Goal: Information Seeking & Learning: Understand process/instructions

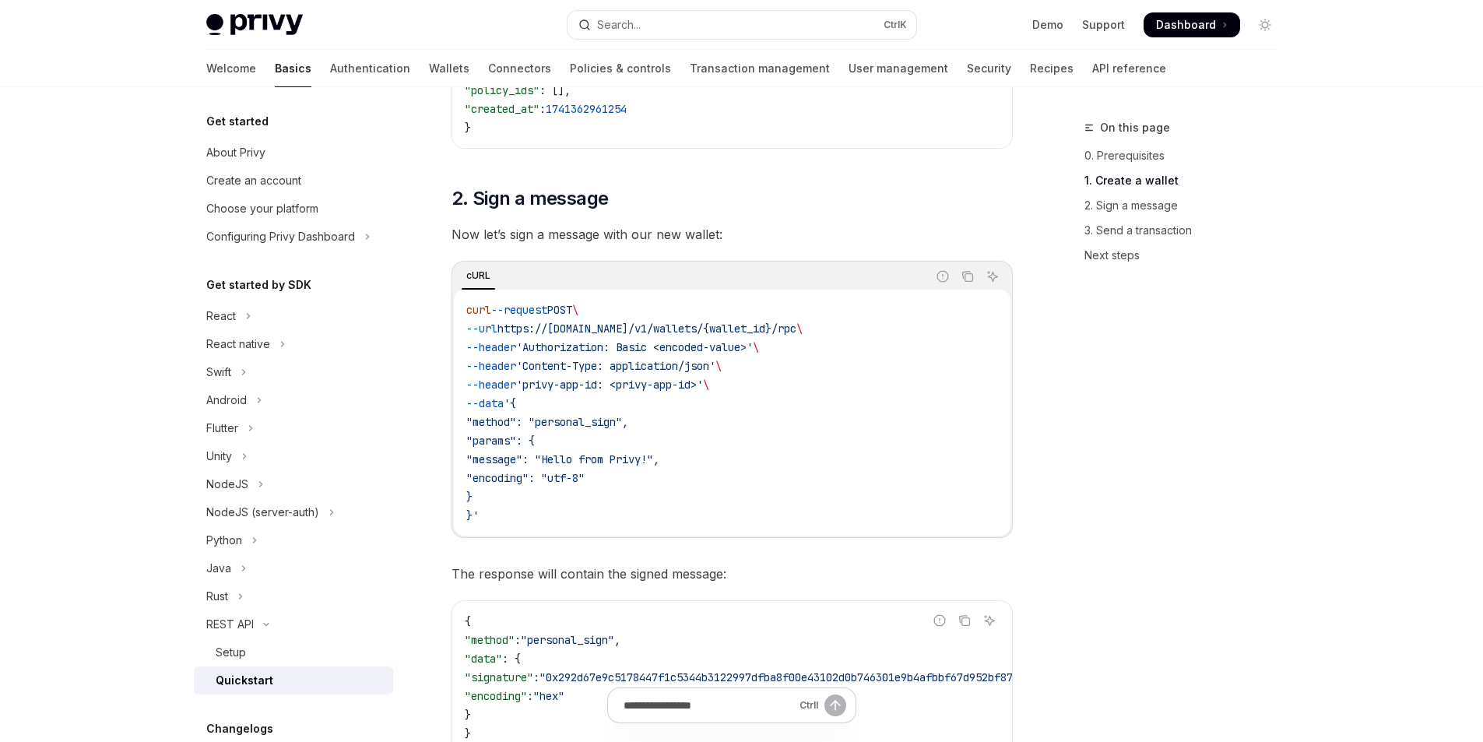
scroll to position [779, 0]
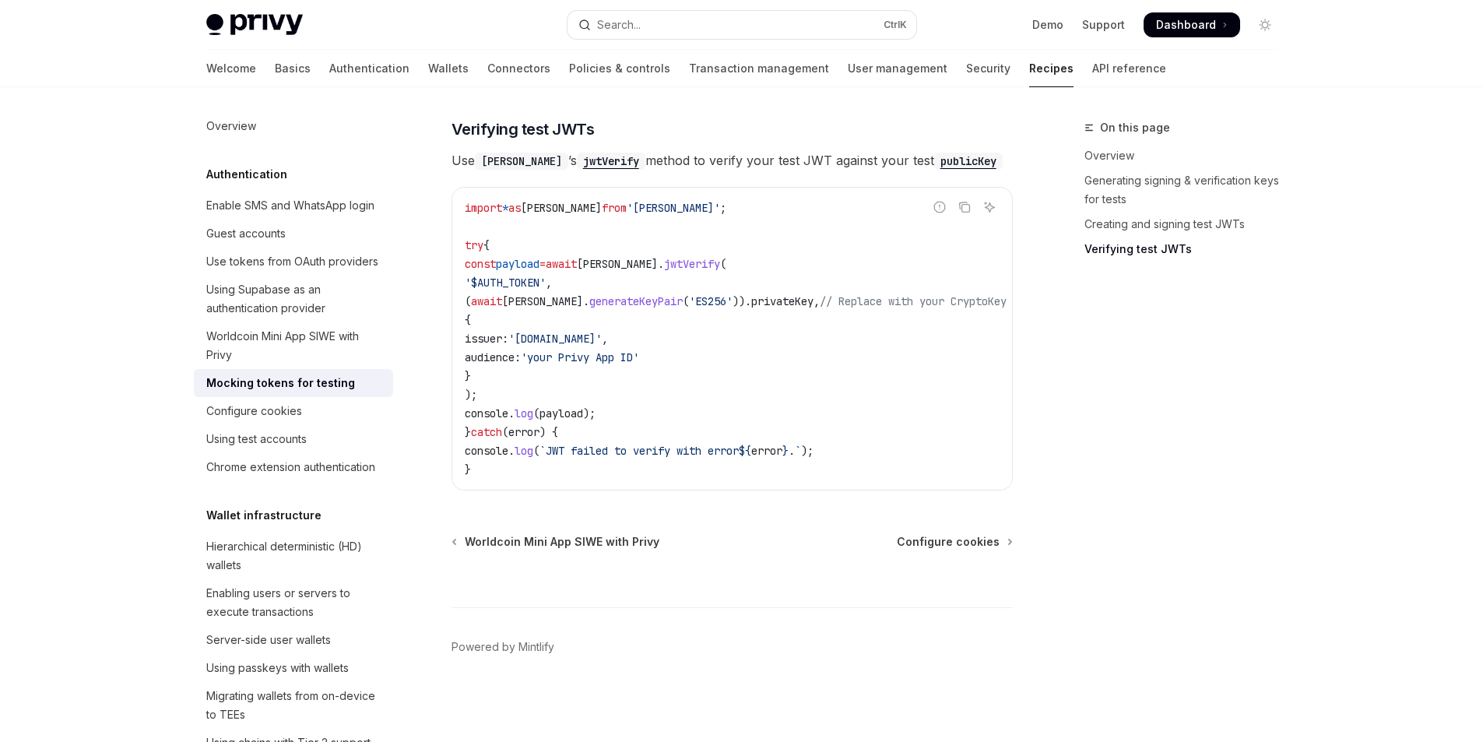
scroll to position [1375, 0]
click at [689, 294] on span "'ES256'" at bounding box center [711, 301] width 44 height 14
copy span "ES256"
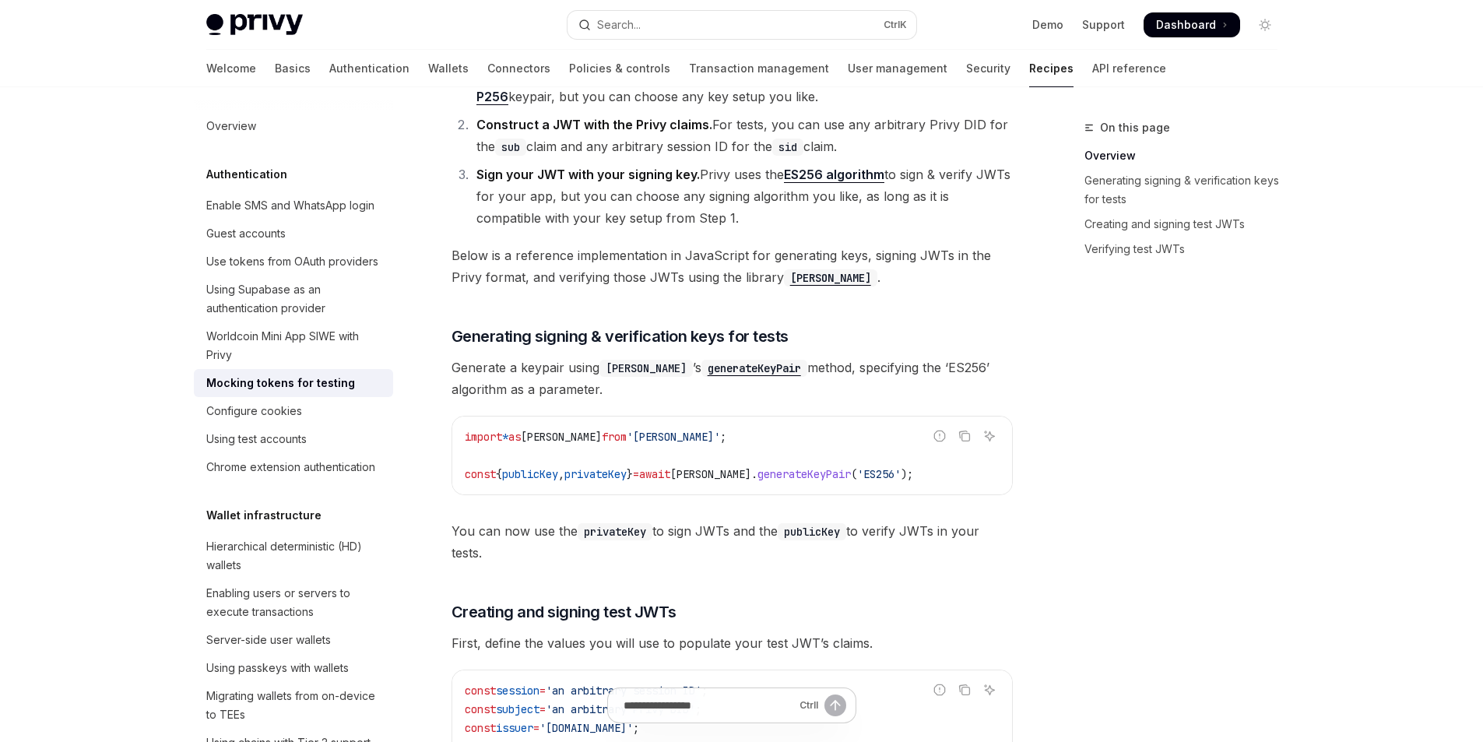
scroll to position [285, 0]
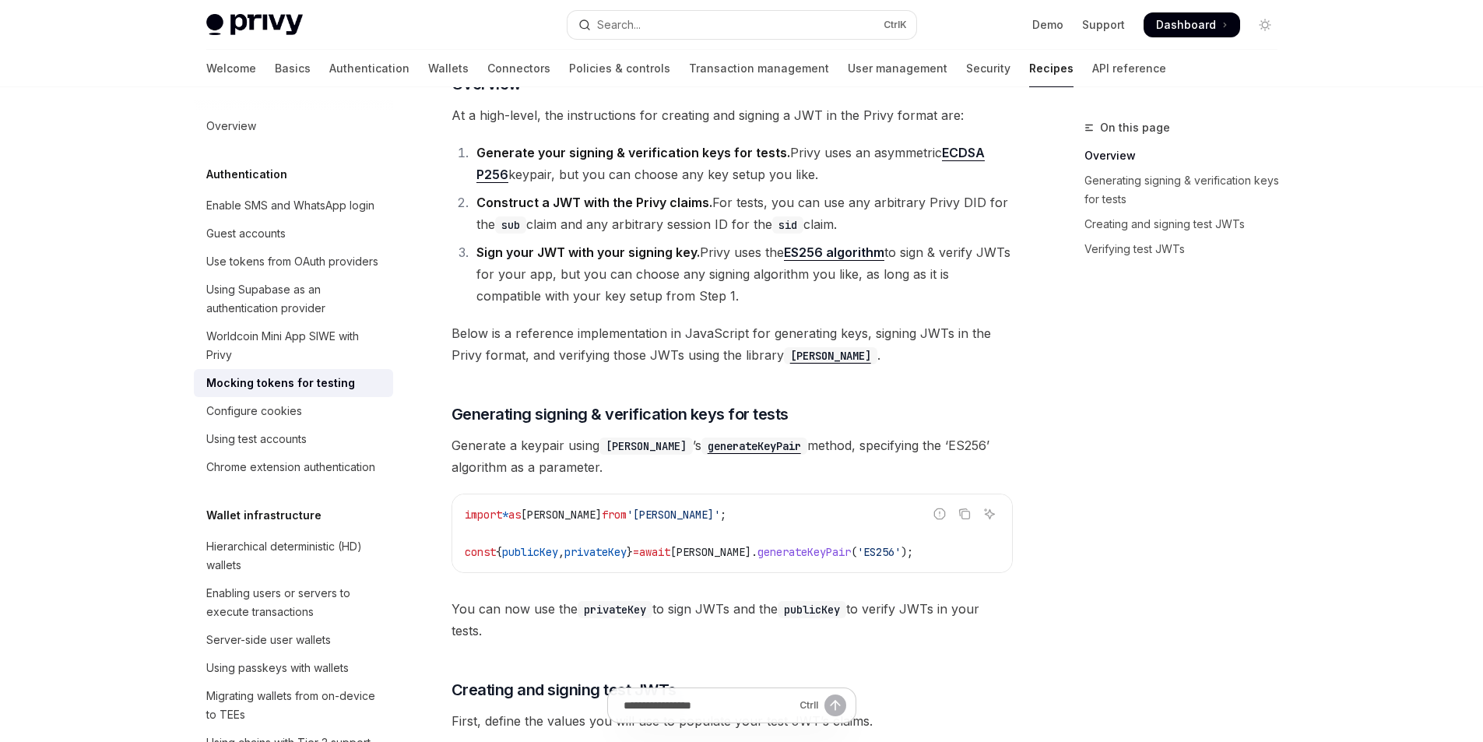
click at [916, 439] on span "Generate a keypair using jose ’s generateKeyPair method, specifying the ‘ES256’…" at bounding box center [732, 456] width 561 height 44
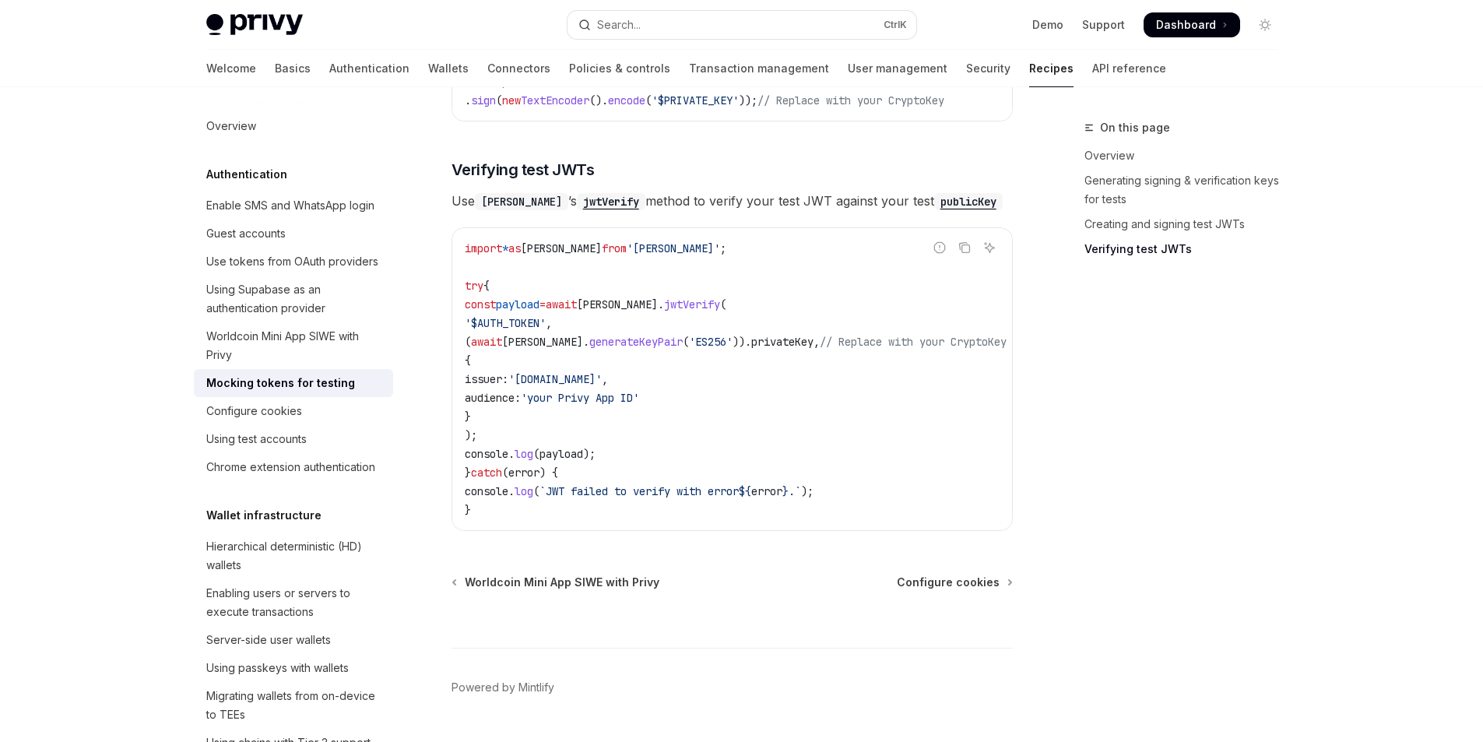
scroll to position [1297, 0]
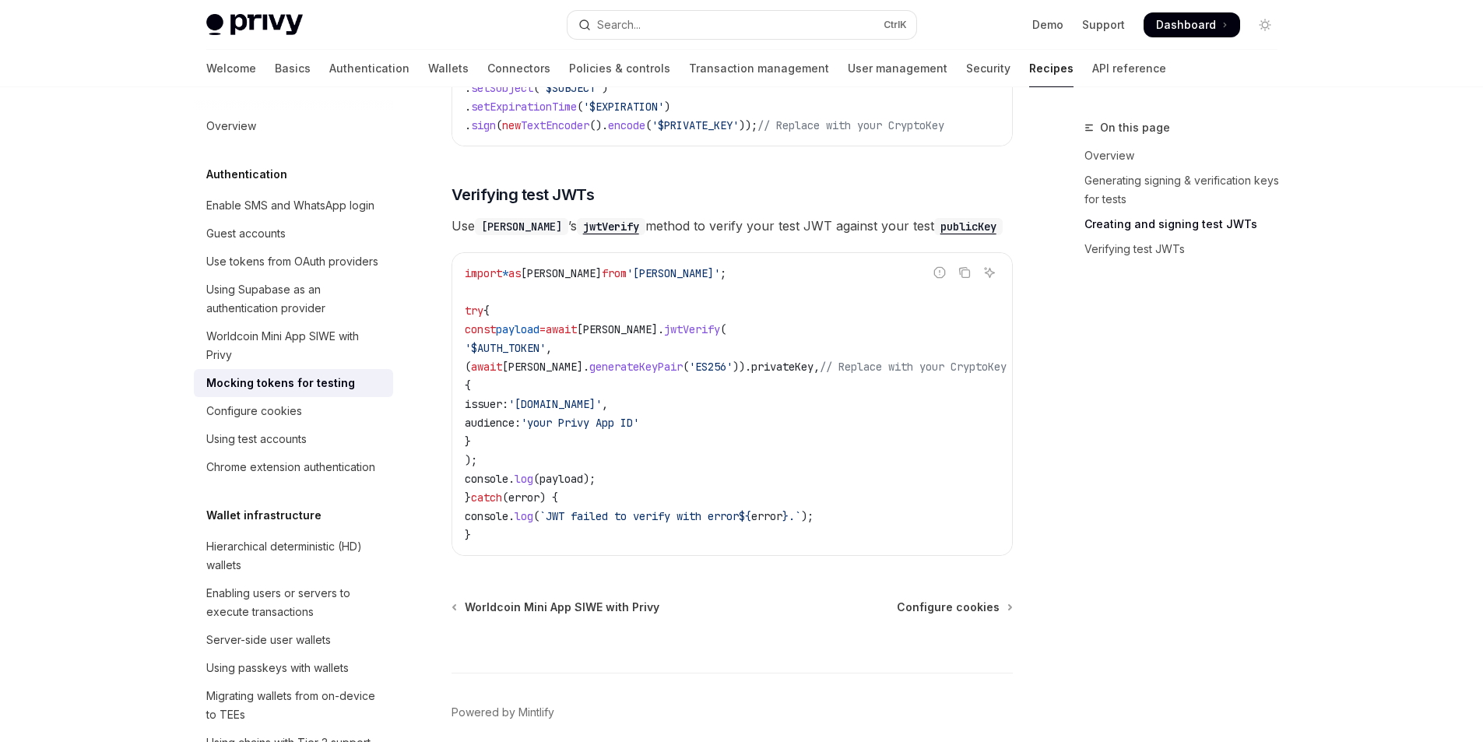
click at [702, 374] on span "'ES256'" at bounding box center [711, 367] width 44 height 14
copy span "ES256"
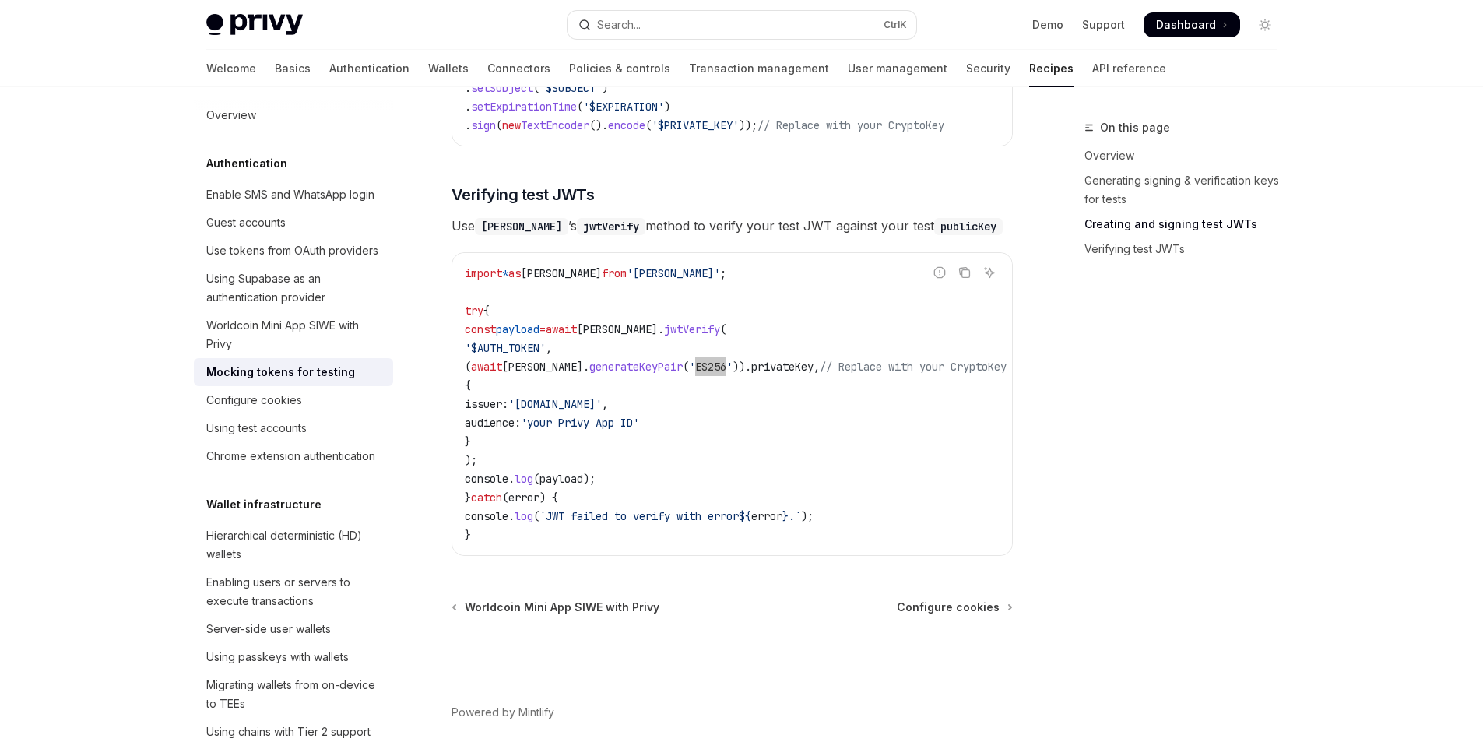
scroll to position [0, 0]
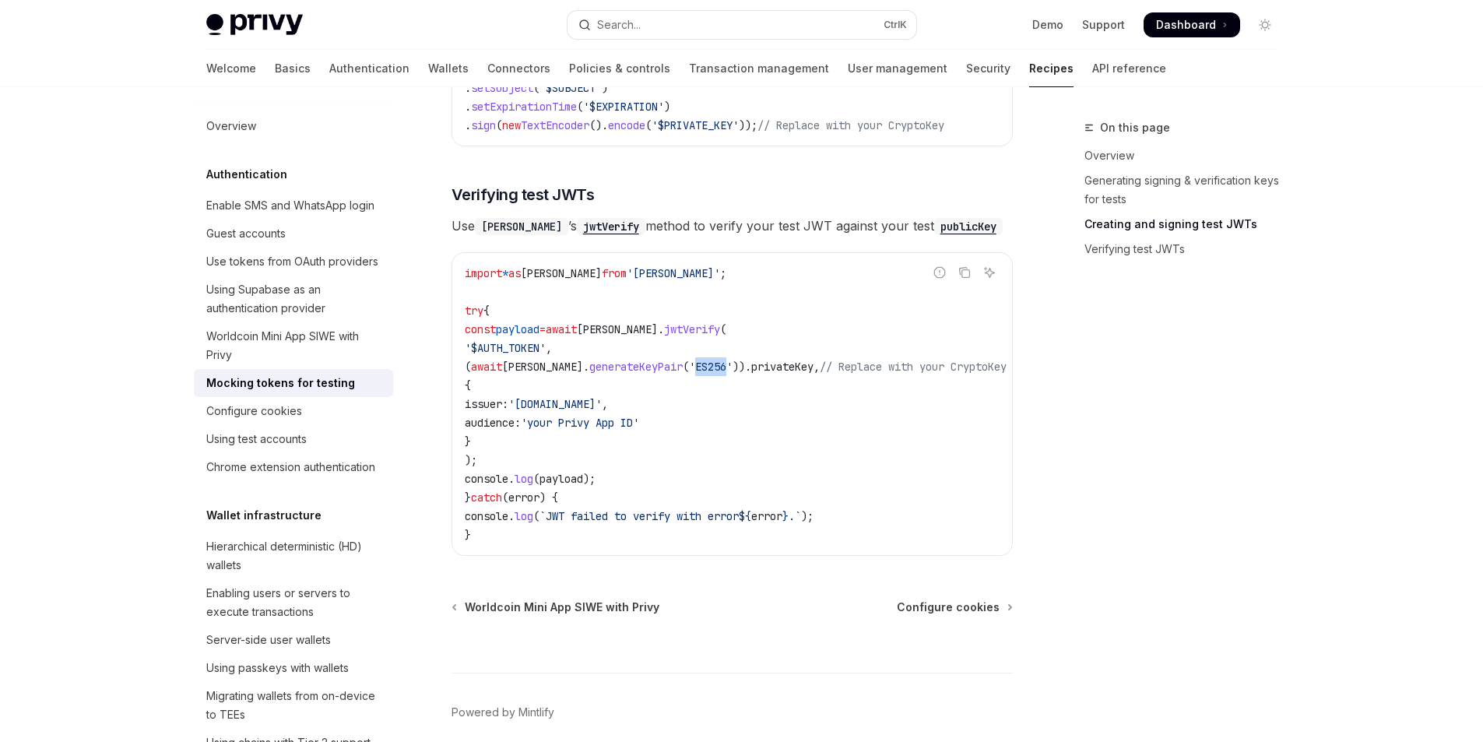
click at [689, 372] on span "'ES256'" at bounding box center [711, 367] width 44 height 14
click at [689, 374] on span "'ES256'" at bounding box center [711, 367] width 44 height 14
click at [1092, 72] on link "API reference" at bounding box center [1129, 68] width 74 height 37
type textarea "*"
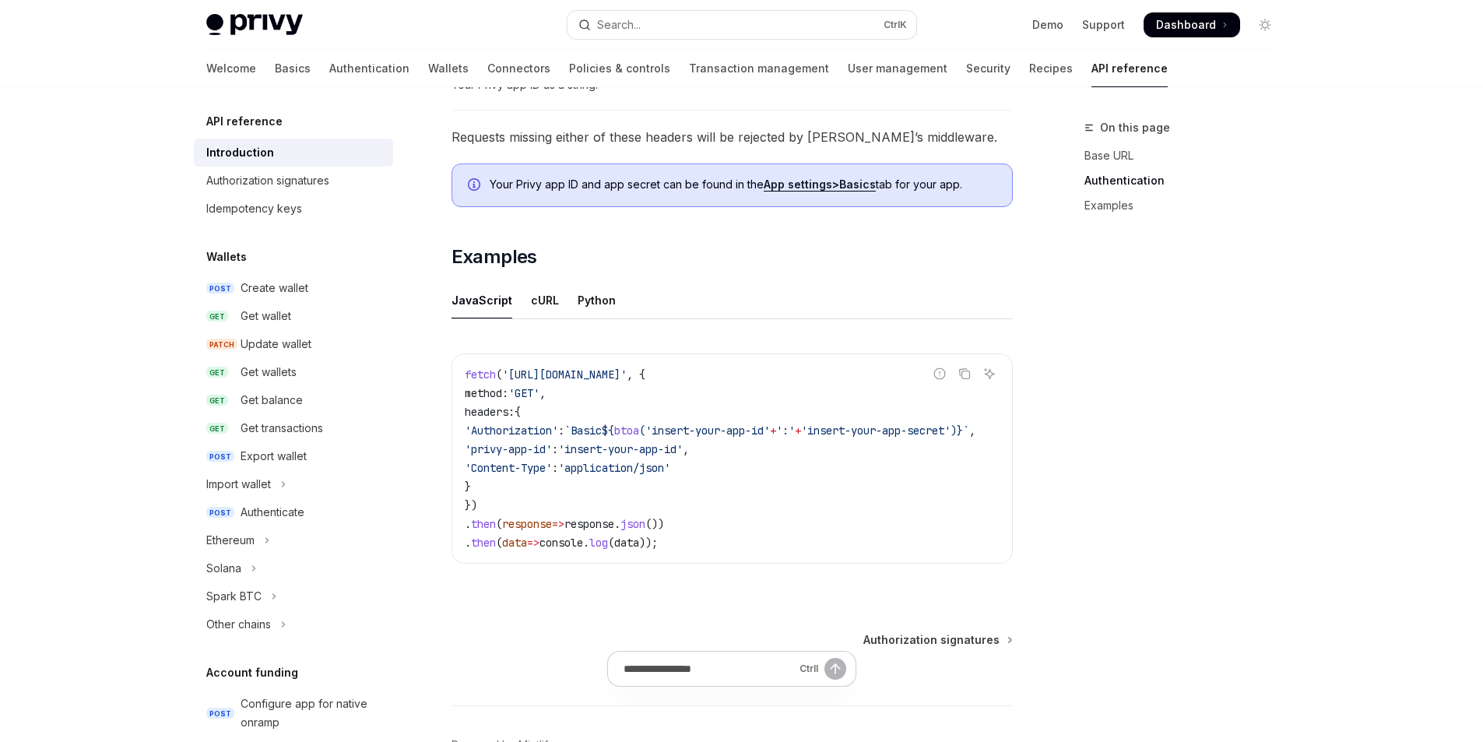
scroll to position [857, 0]
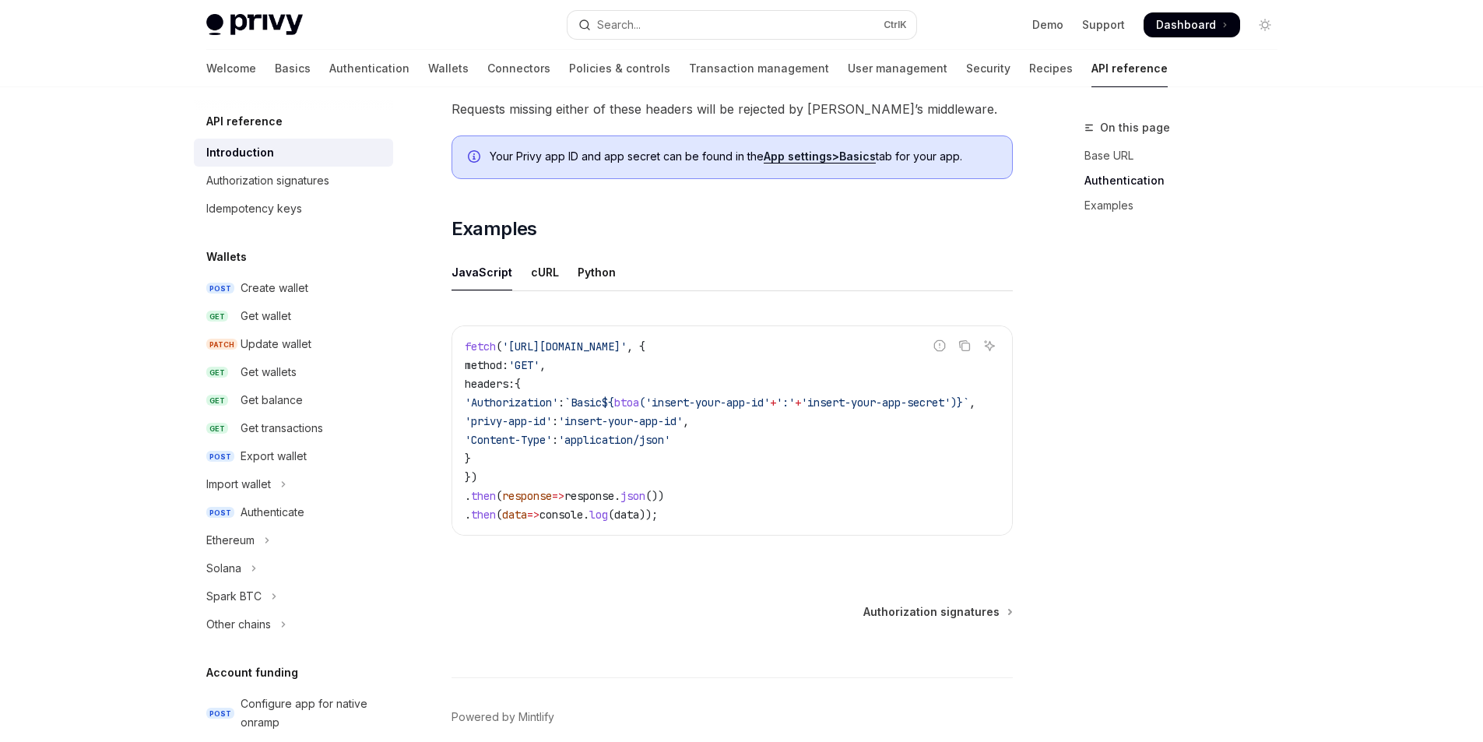
drag, startPoint x: 727, startPoint y: 533, endPoint x: 847, endPoint y: 534, distance: 119.9
click at [855, 532] on div "fetch ( 'https://api.privy.io/v1/wallets' , { method: 'GET' , headers: { 'Autho…" at bounding box center [732, 430] width 560 height 209
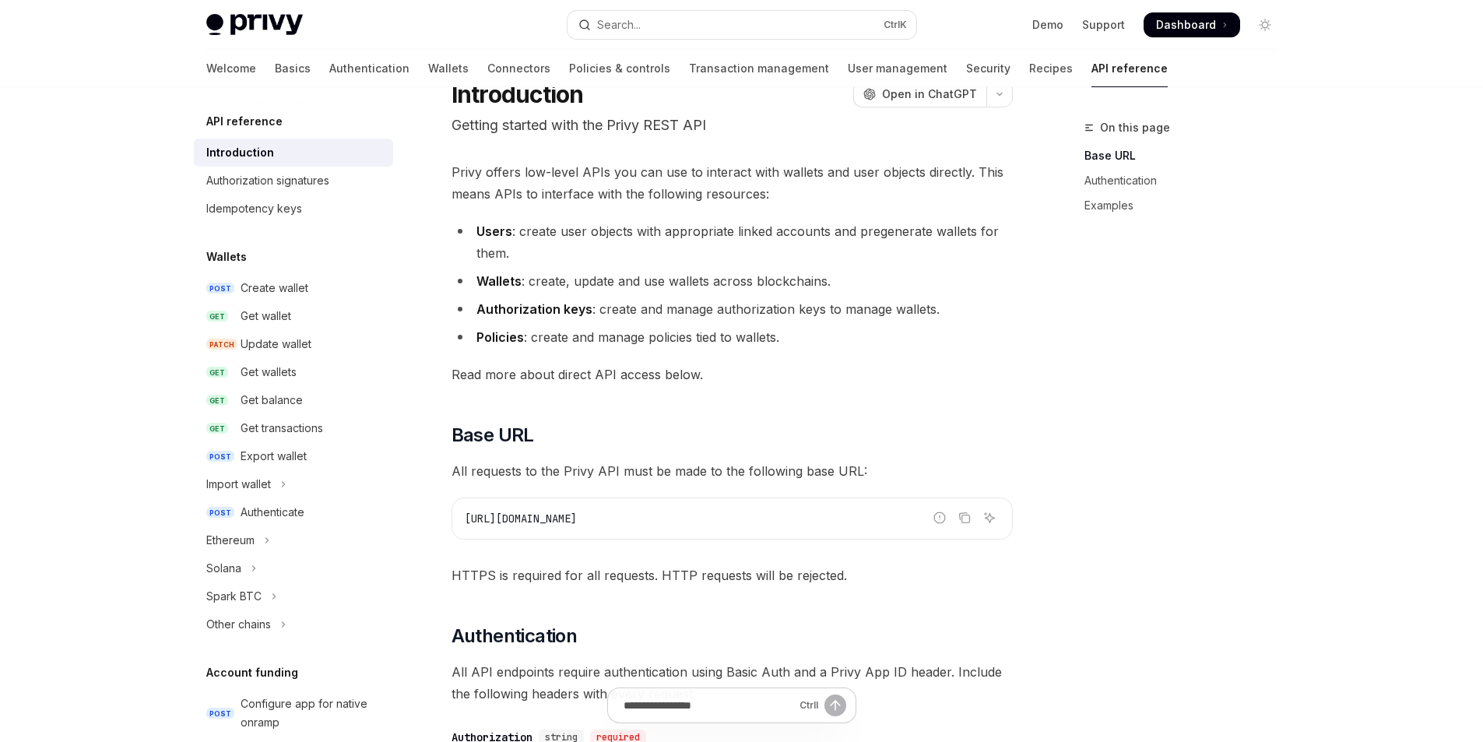
scroll to position [0, 0]
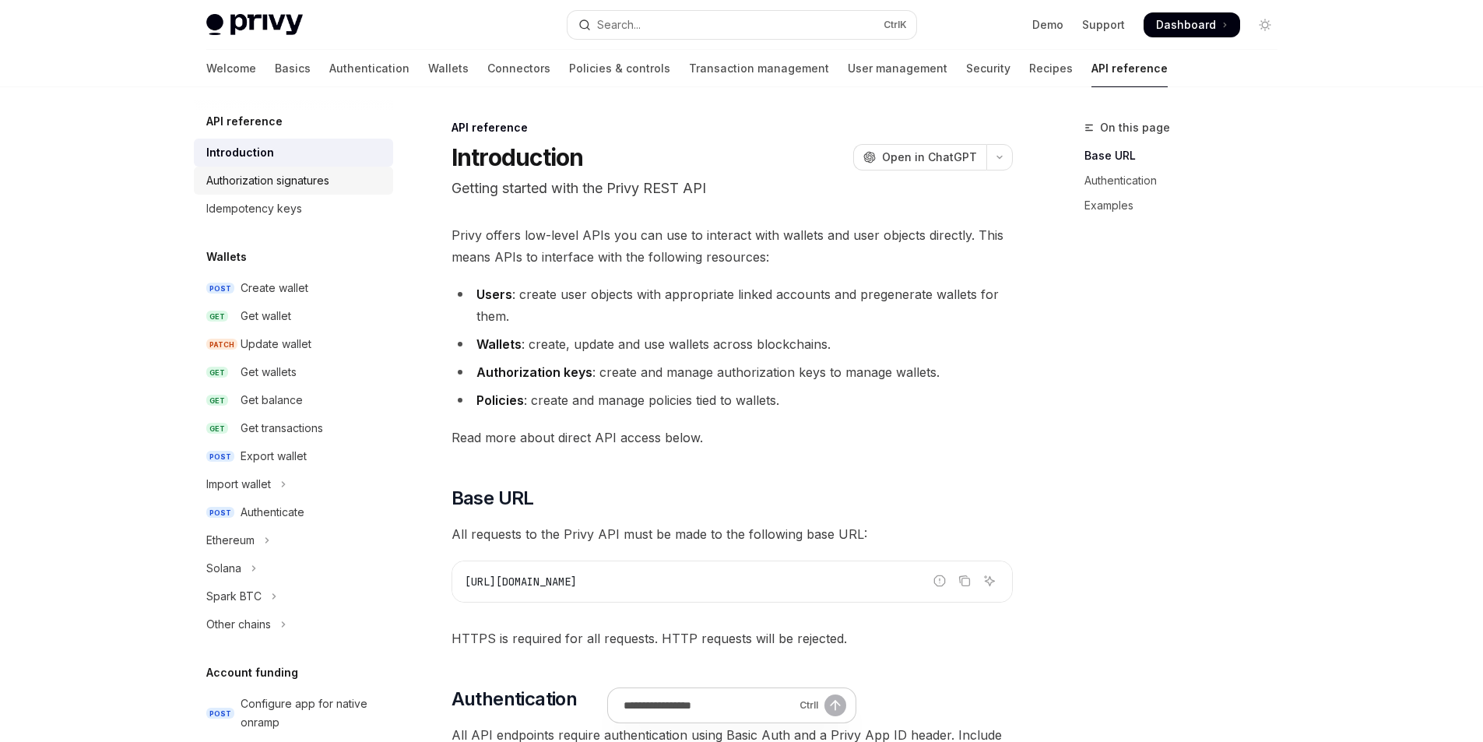
click at [259, 182] on div "Authorization signatures" at bounding box center [267, 180] width 123 height 19
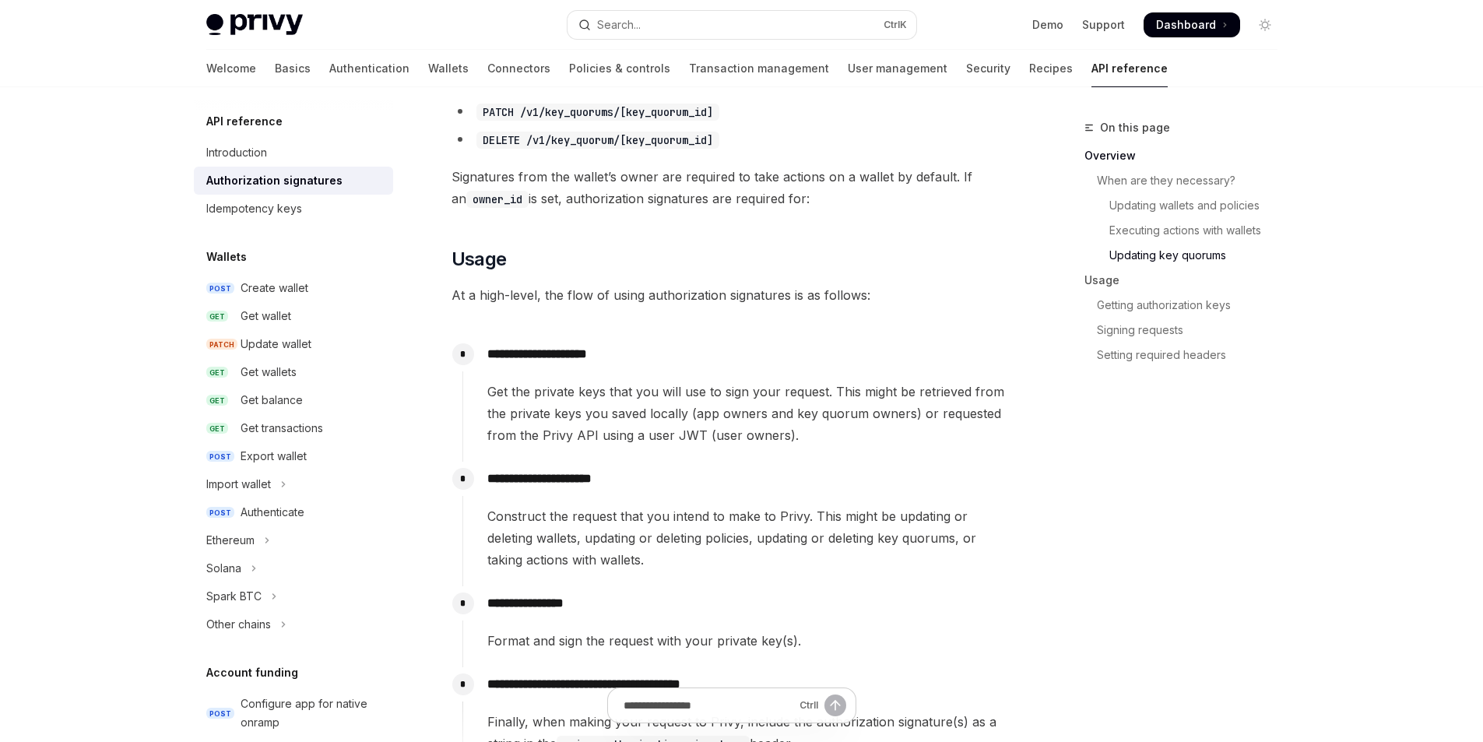
scroll to position [1246, 0]
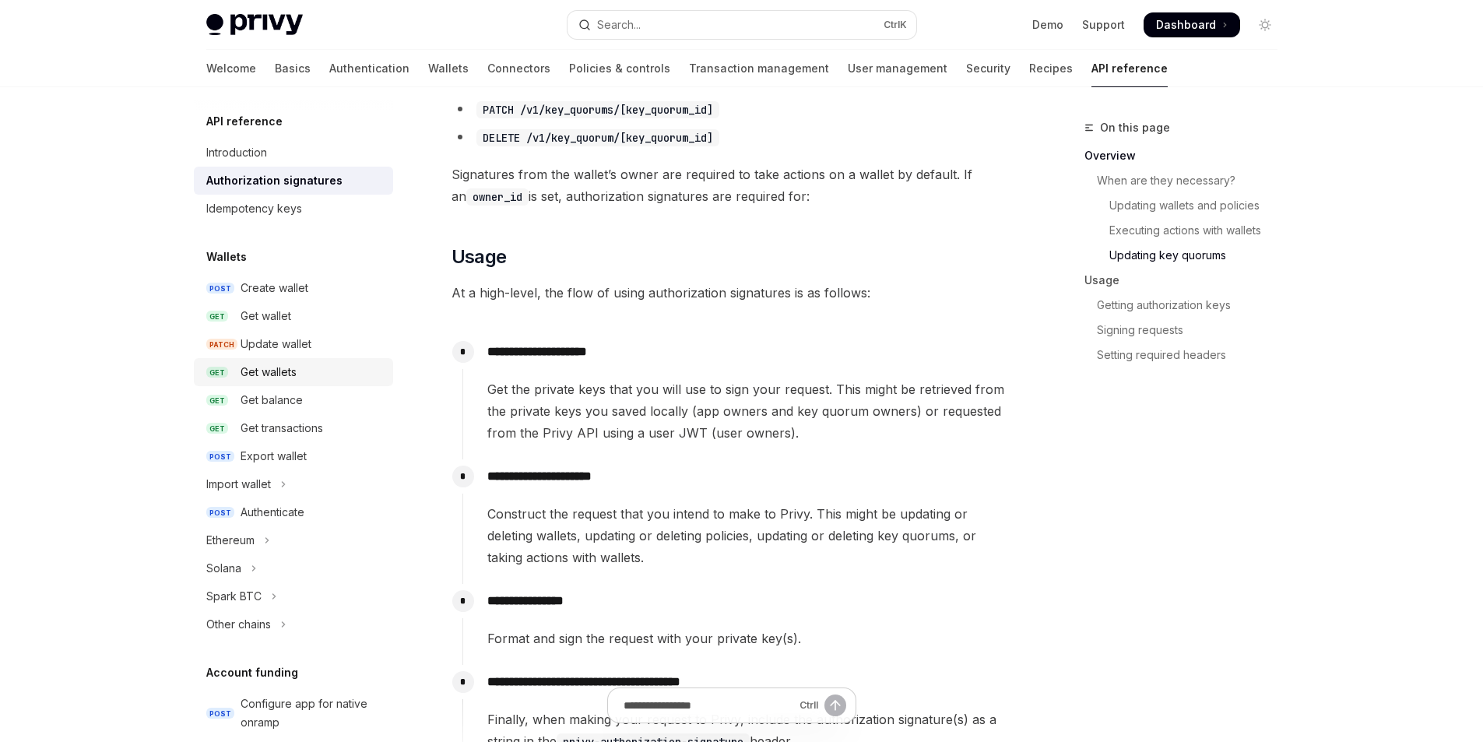
click at [255, 369] on div "Get wallets" at bounding box center [269, 372] width 56 height 19
click at [247, 382] on link "GET Get wallets" at bounding box center [293, 372] width 199 height 28
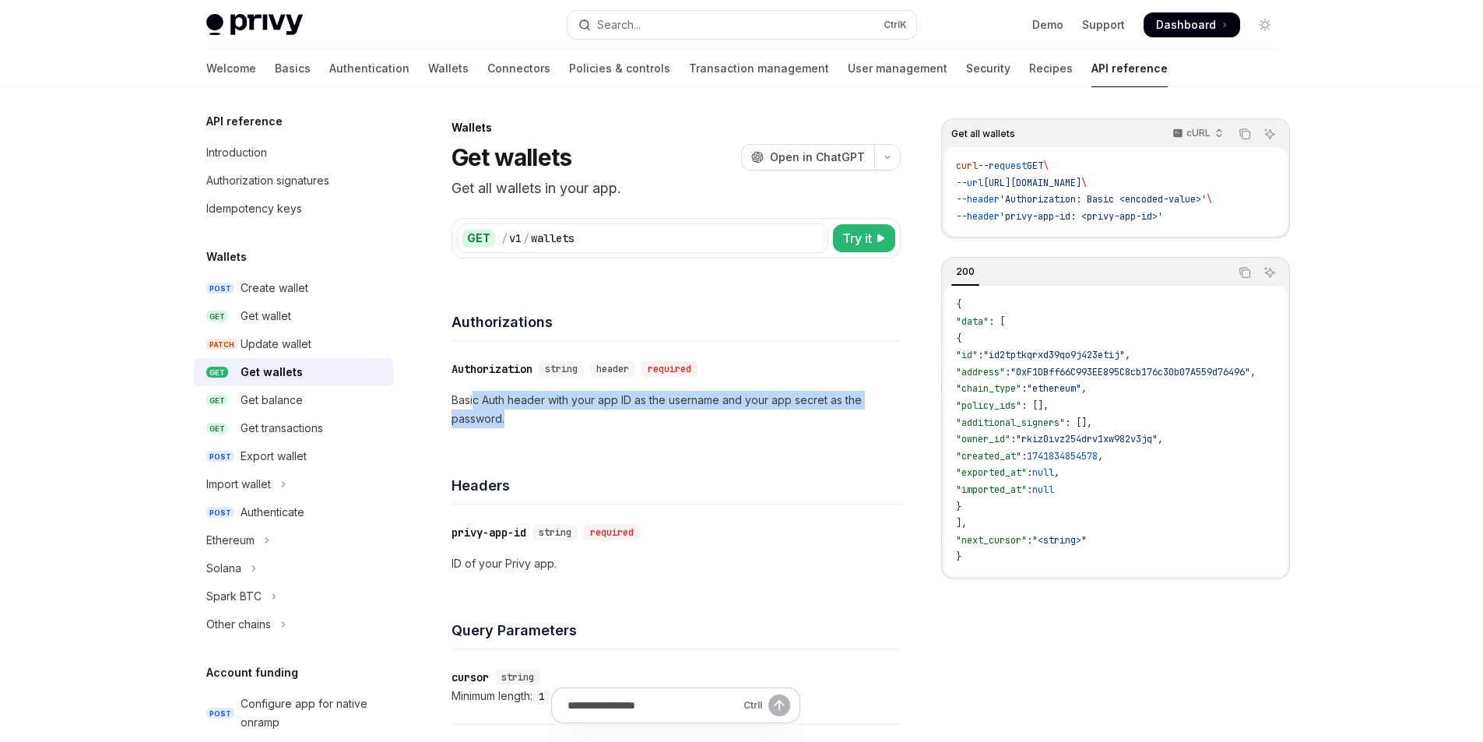
drag, startPoint x: 474, startPoint y: 399, endPoint x: 630, endPoint y: 413, distance: 156.4
click at [630, 413] on p "Basic Auth header with your app ID as the username and your app secret as the p…" at bounding box center [676, 409] width 449 height 37
drag, startPoint x: 245, startPoint y: 153, endPoint x: 265, endPoint y: 179, distance: 32.2
click at [245, 153] on div "Introduction" at bounding box center [236, 152] width 61 height 19
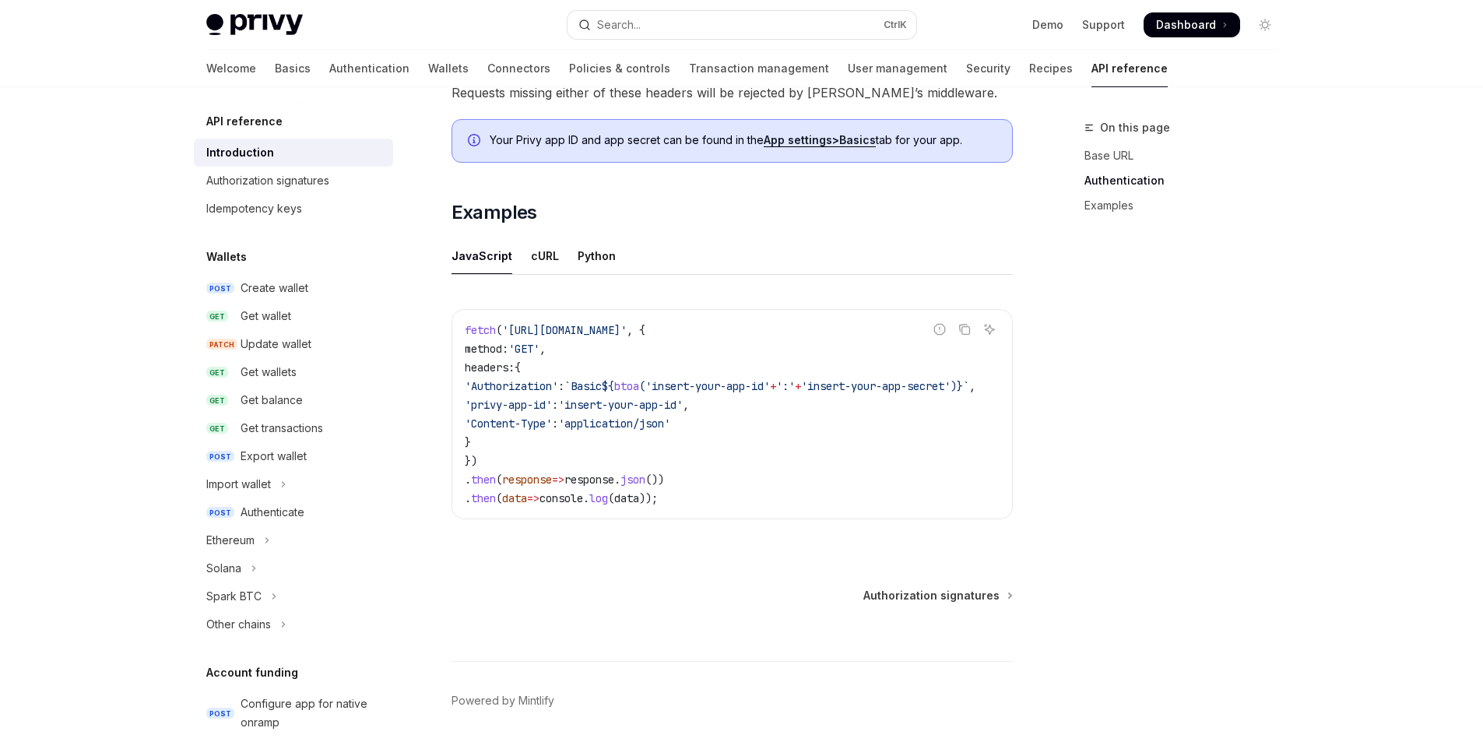
scroll to position [933, 0]
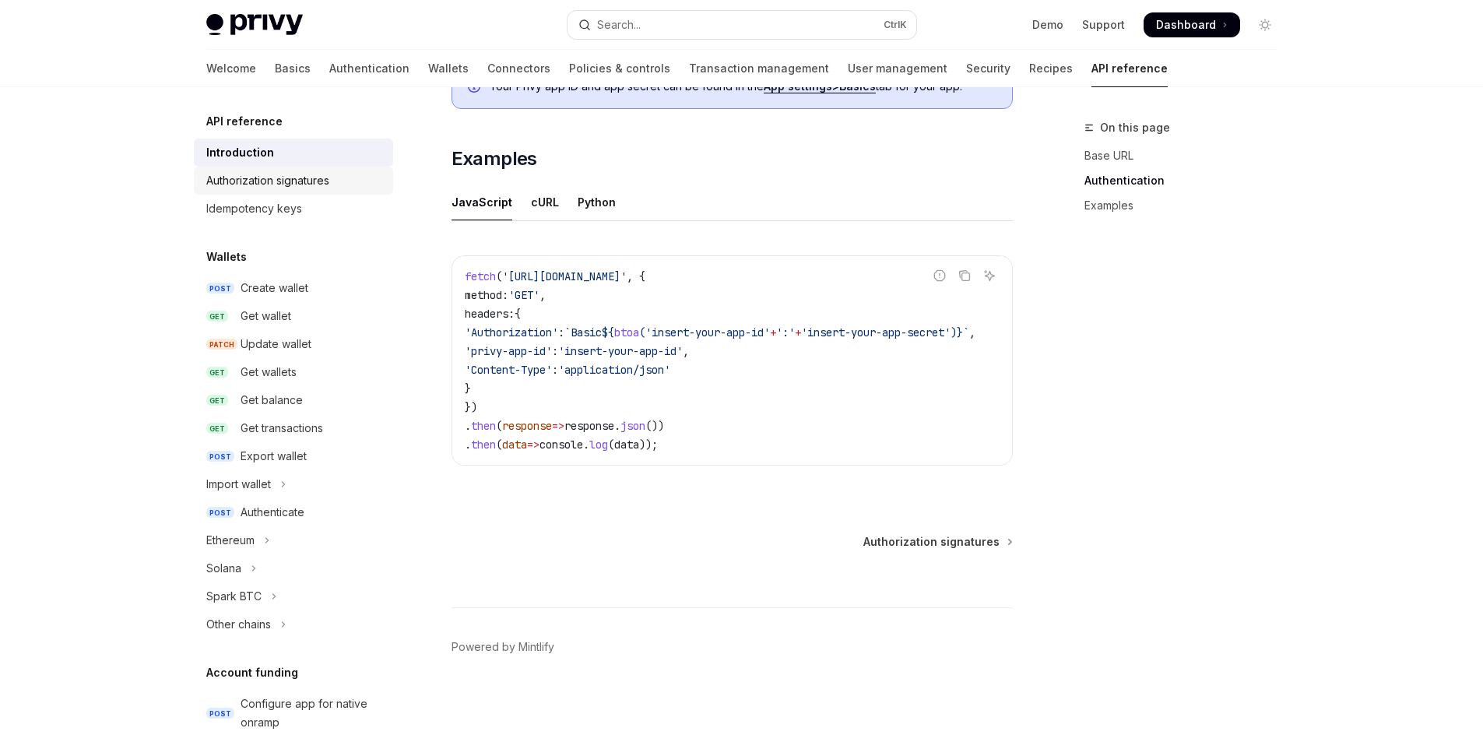
click at [222, 188] on div "Authorization signatures" at bounding box center [267, 180] width 123 height 19
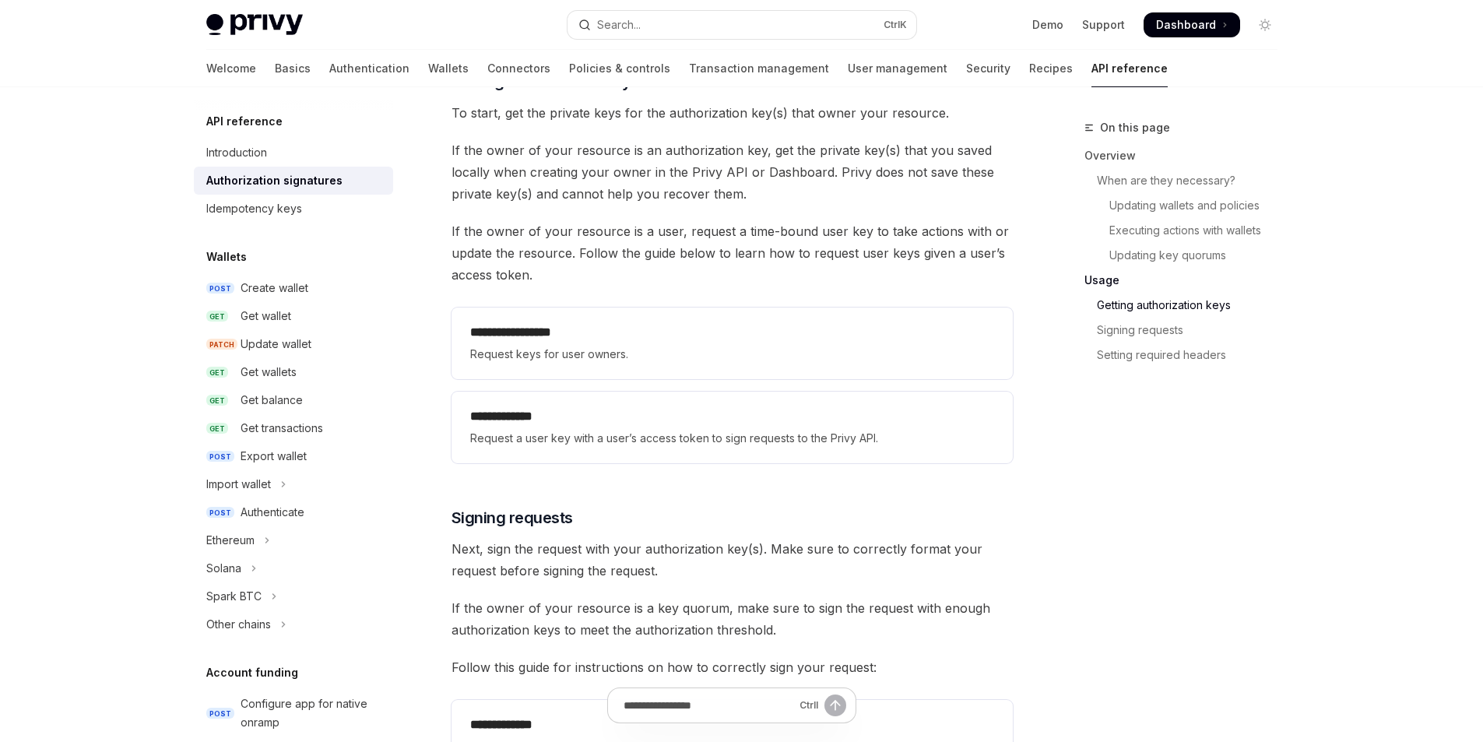
scroll to position [2102, 0]
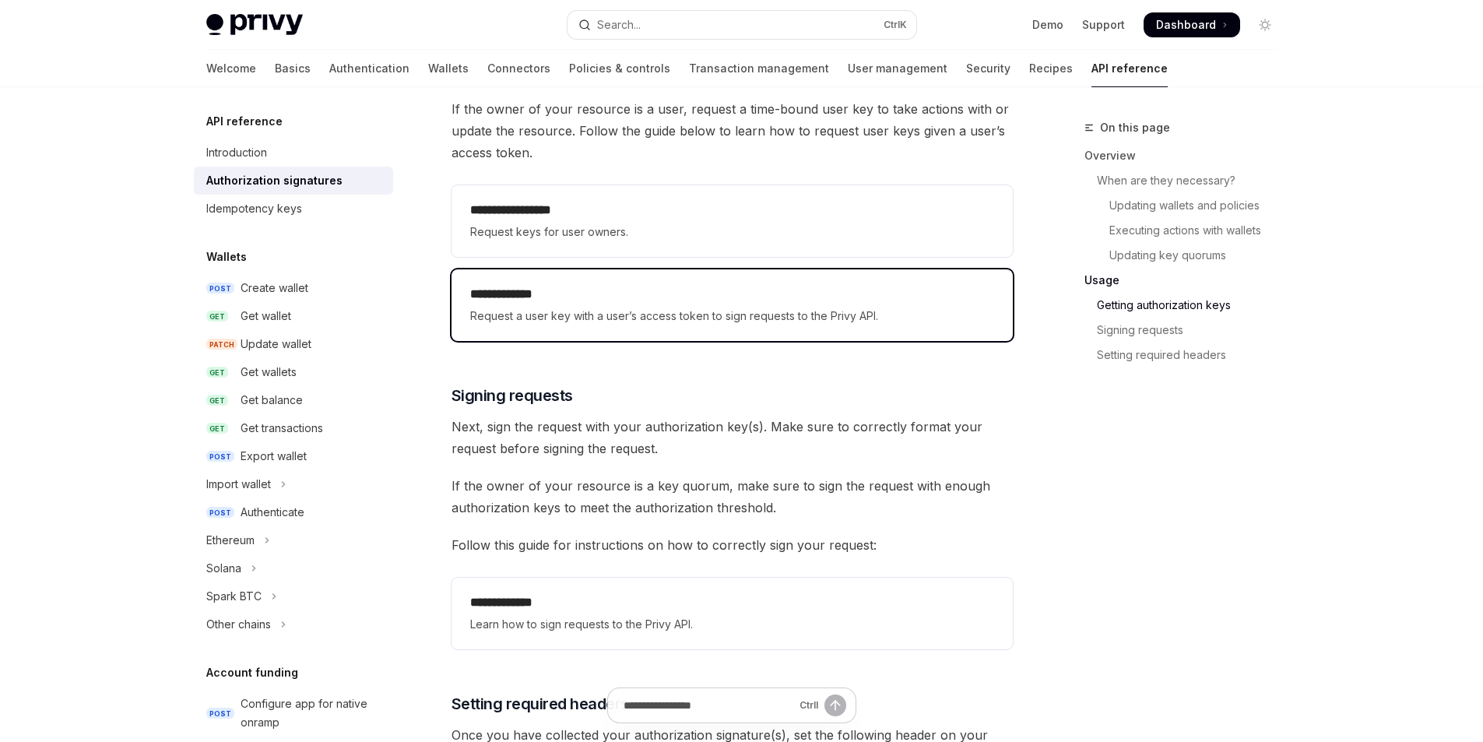
click at [503, 298] on h2 "**********" at bounding box center [732, 294] width 524 height 19
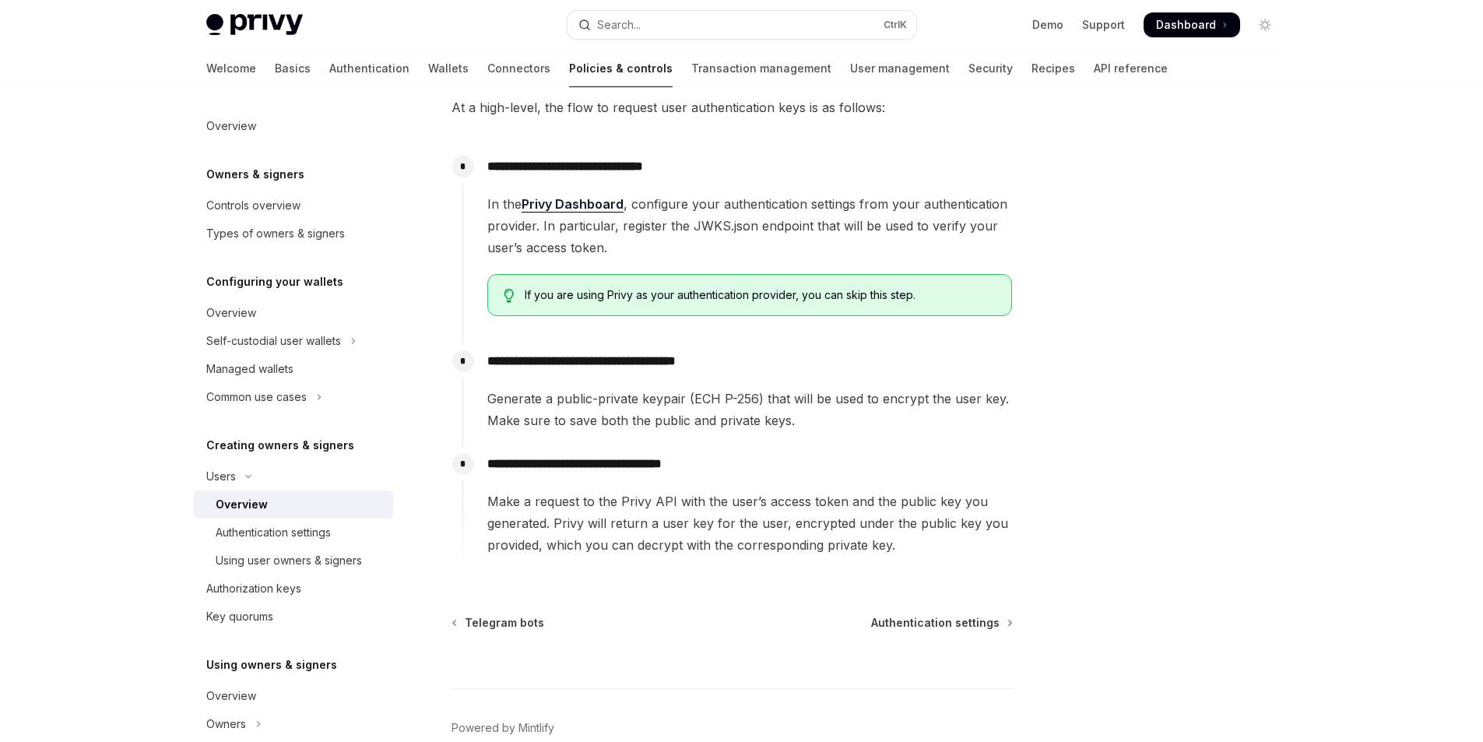
scroll to position [363, 0]
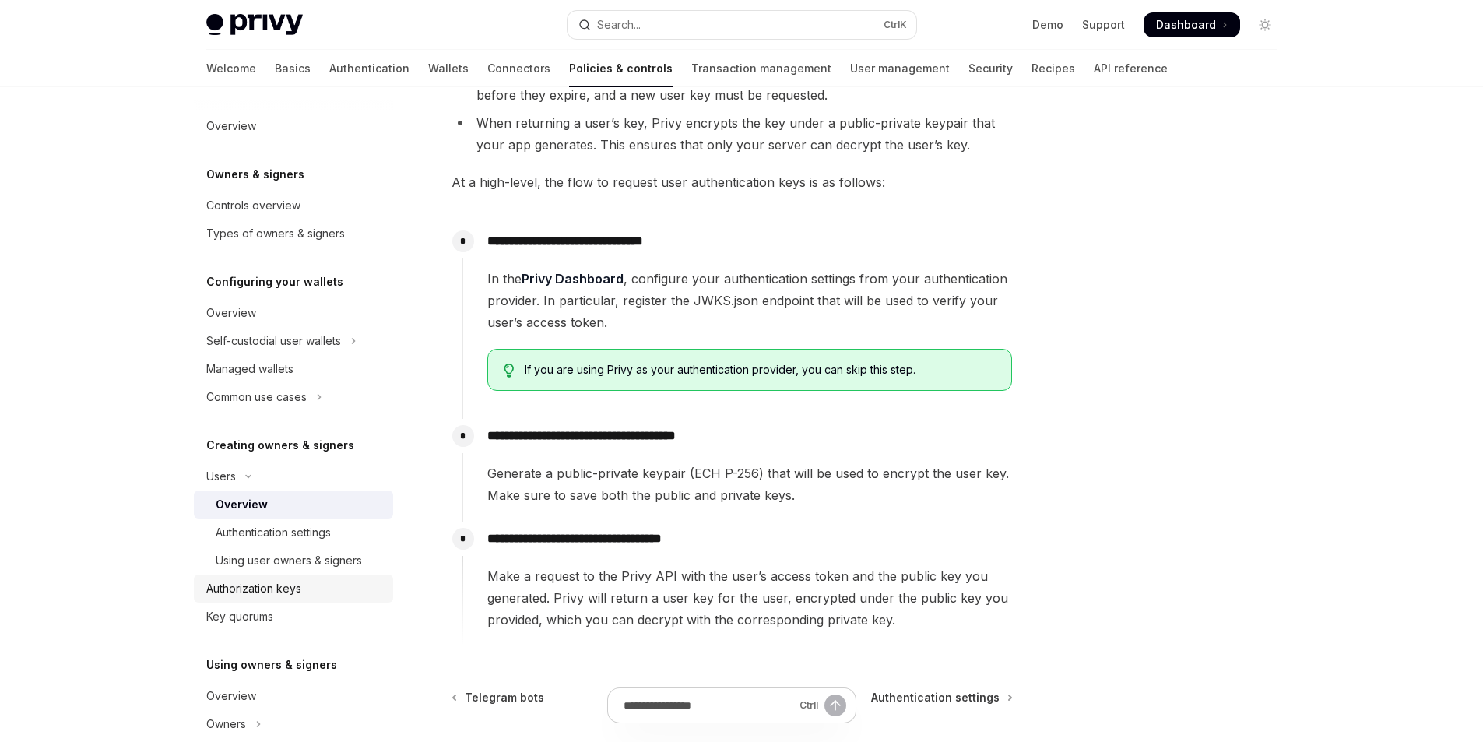
click at [259, 593] on div "Authorization keys" at bounding box center [253, 588] width 95 height 19
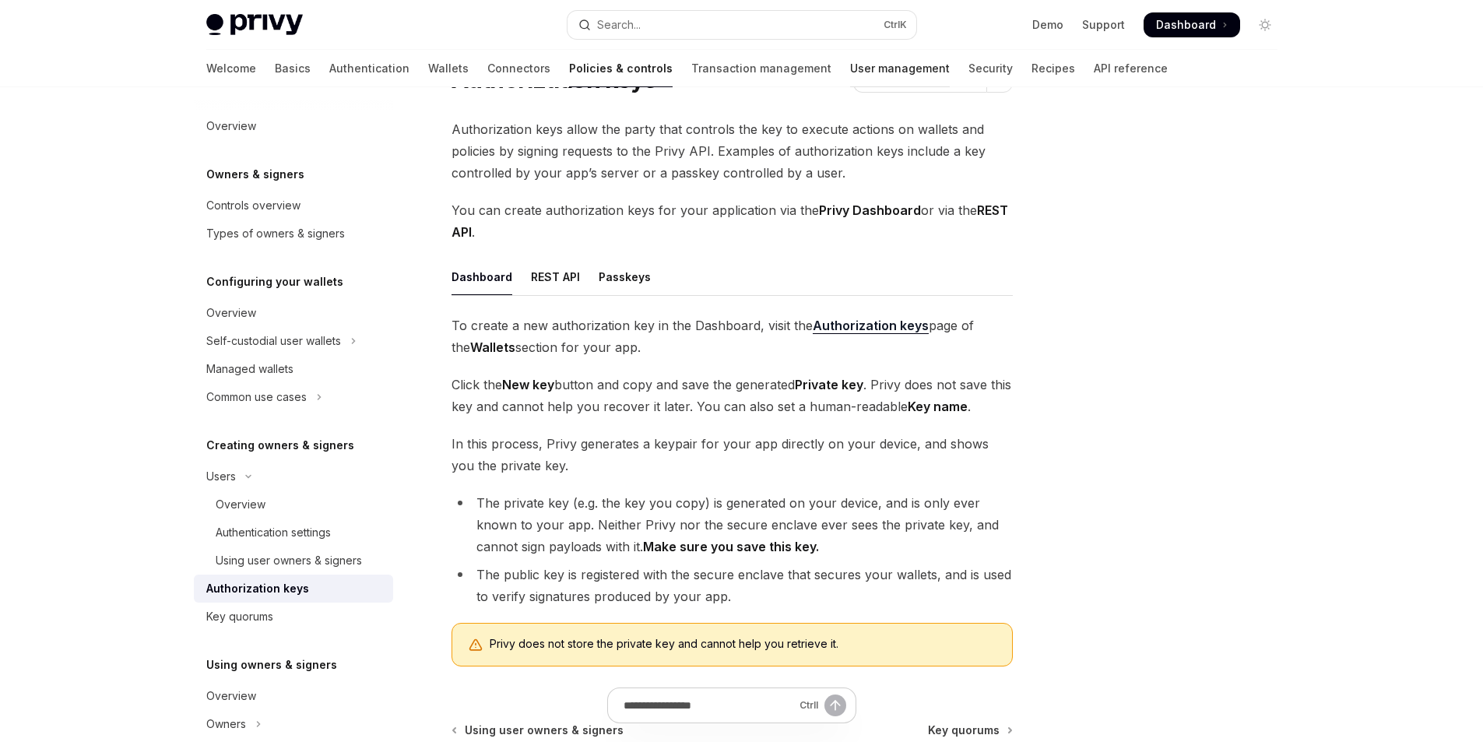
click at [850, 71] on link "User management" at bounding box center [900, 68] width 100 height 37
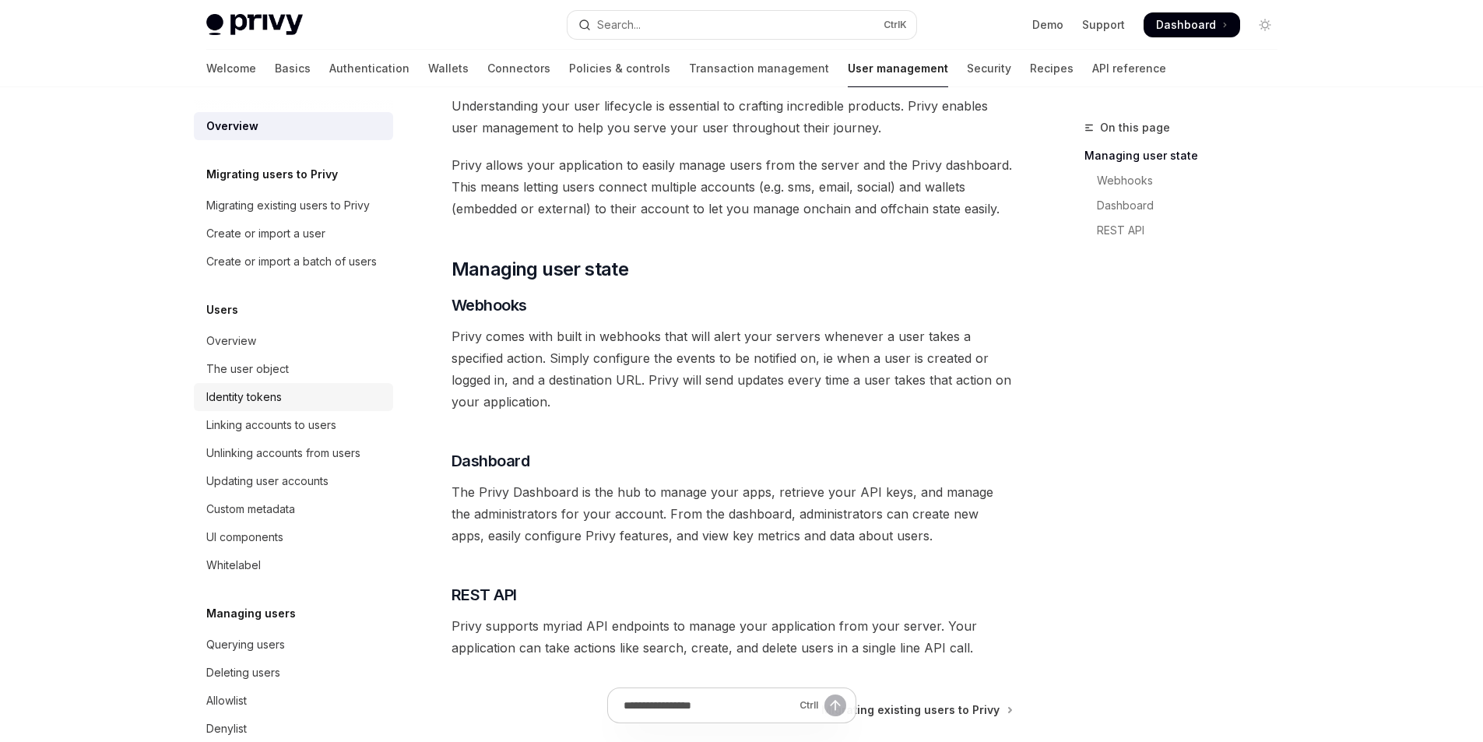
click at [257, 406] on div "Identity tokens" at bounding box center [244, 397] width 76 height 19
type textarea "*"
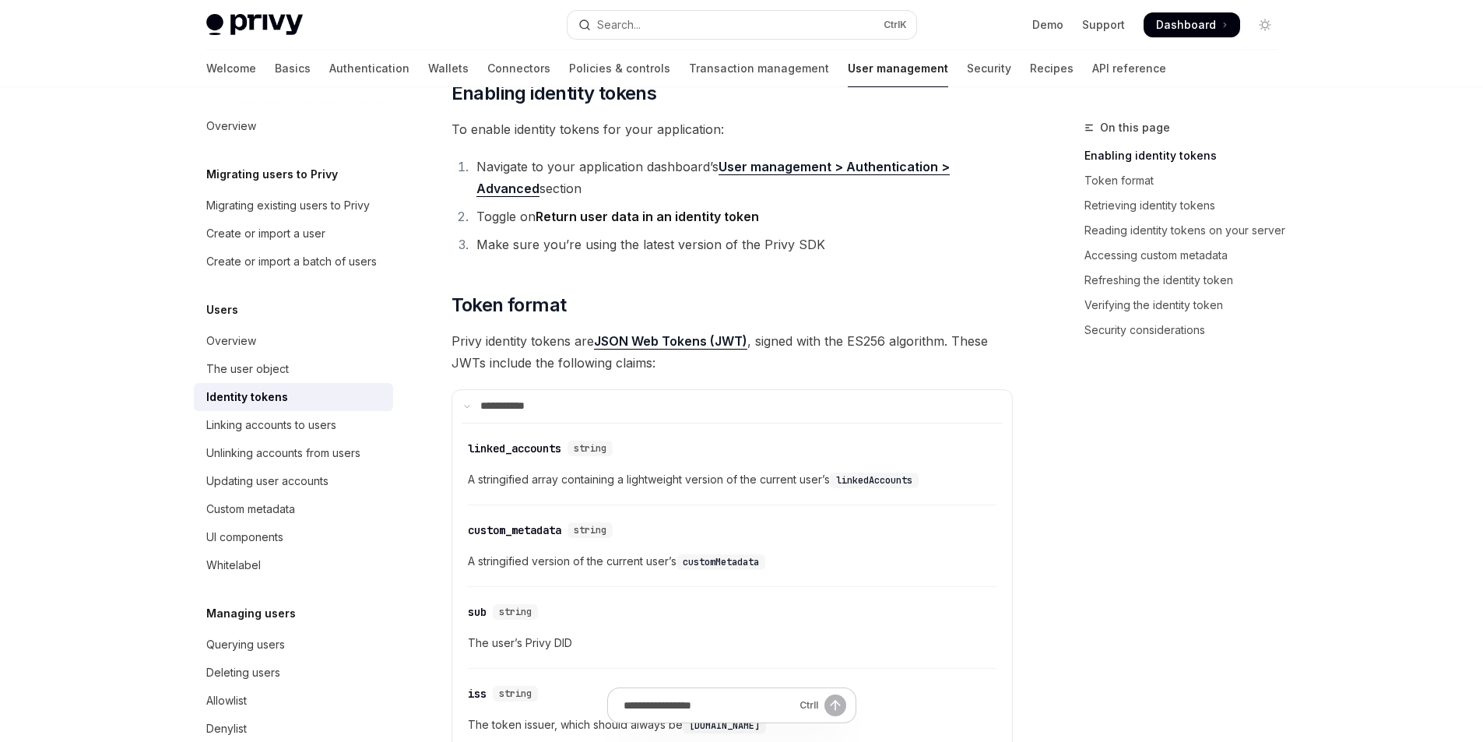
scroll to position [467, 0]
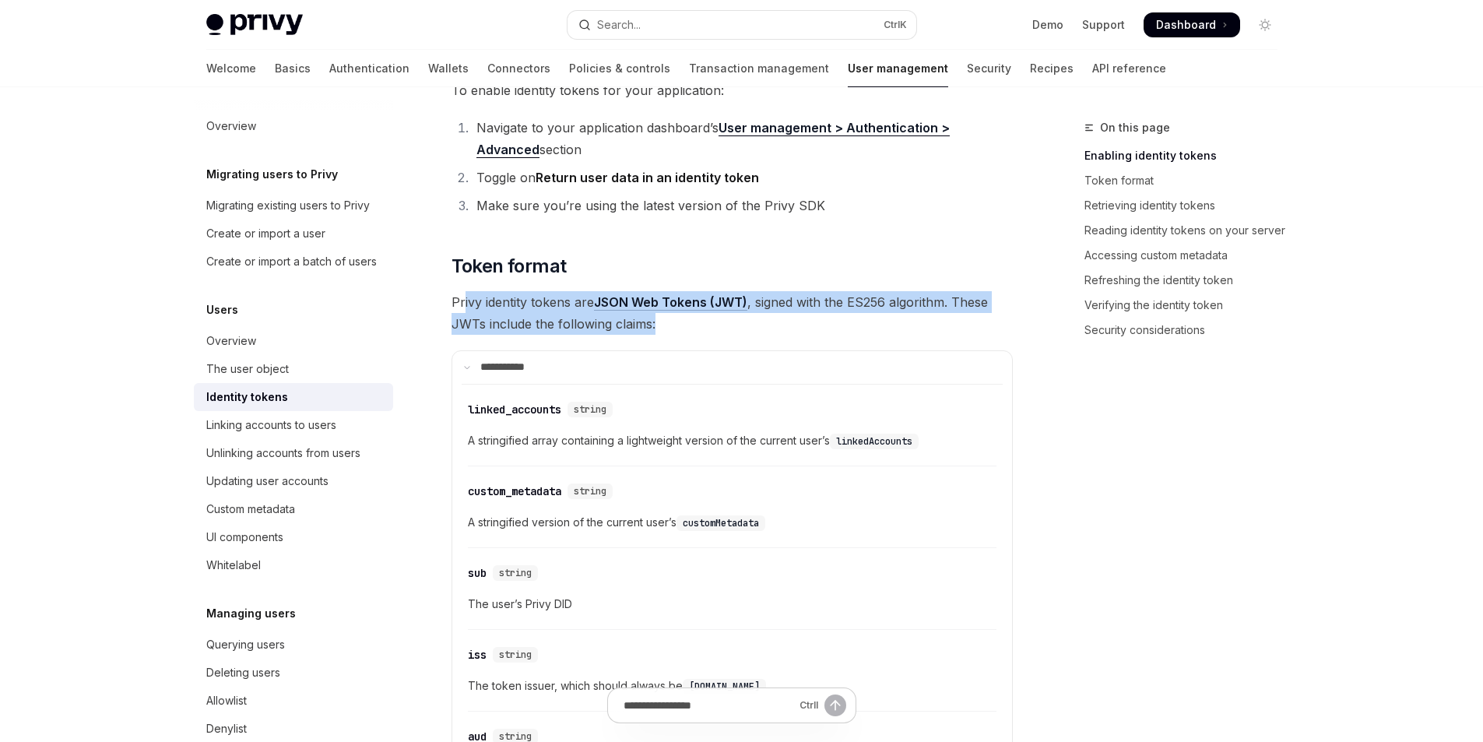
drag, startPoint x: 465, startPoint y: 301, endPoint x: 962, endPoint y: 318, distance: 497.9
click at [962, 318] on span "Privy identity tokens are JSON Web Tokens (JWT) , signed with the ES256 algorit…" at bounding box center [732, 313] width 561 height 44
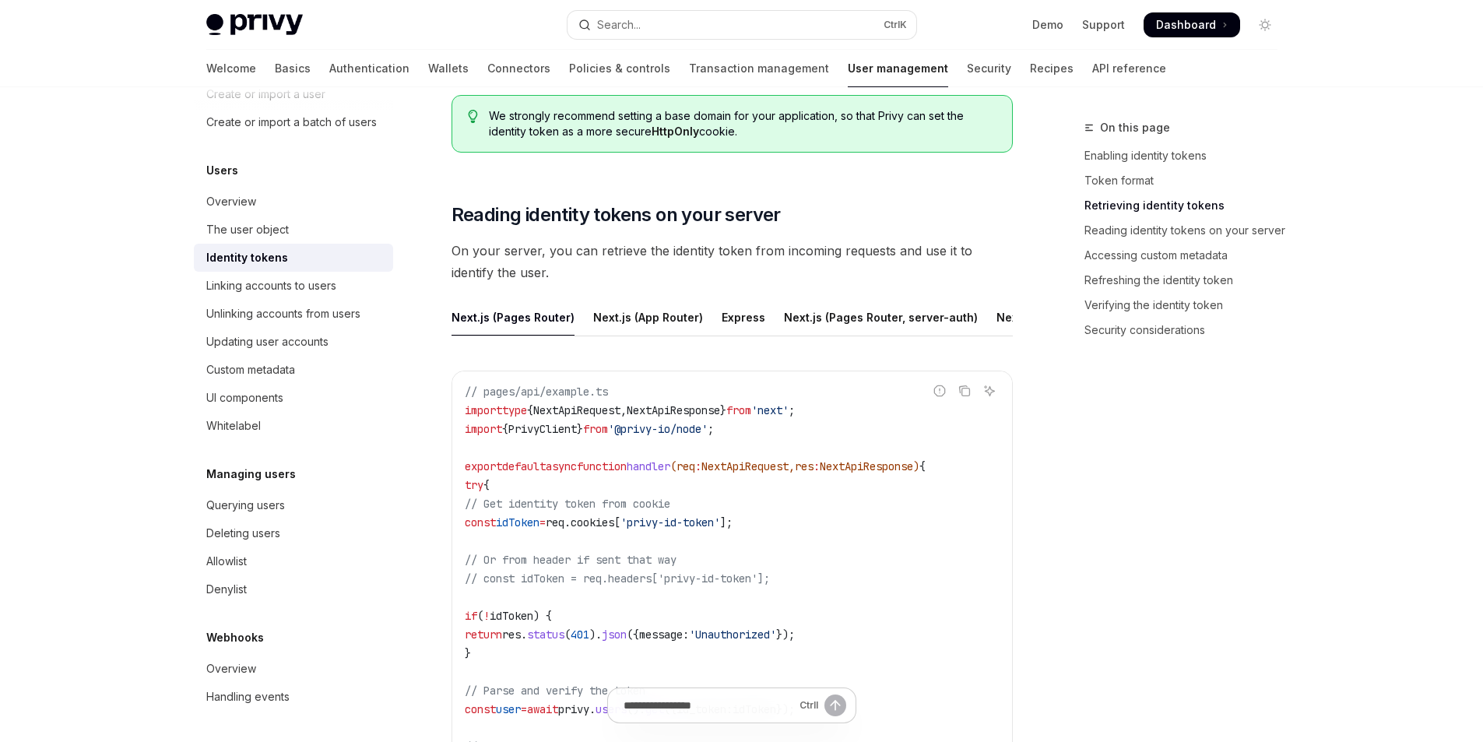
scroll to position [1791, 0]
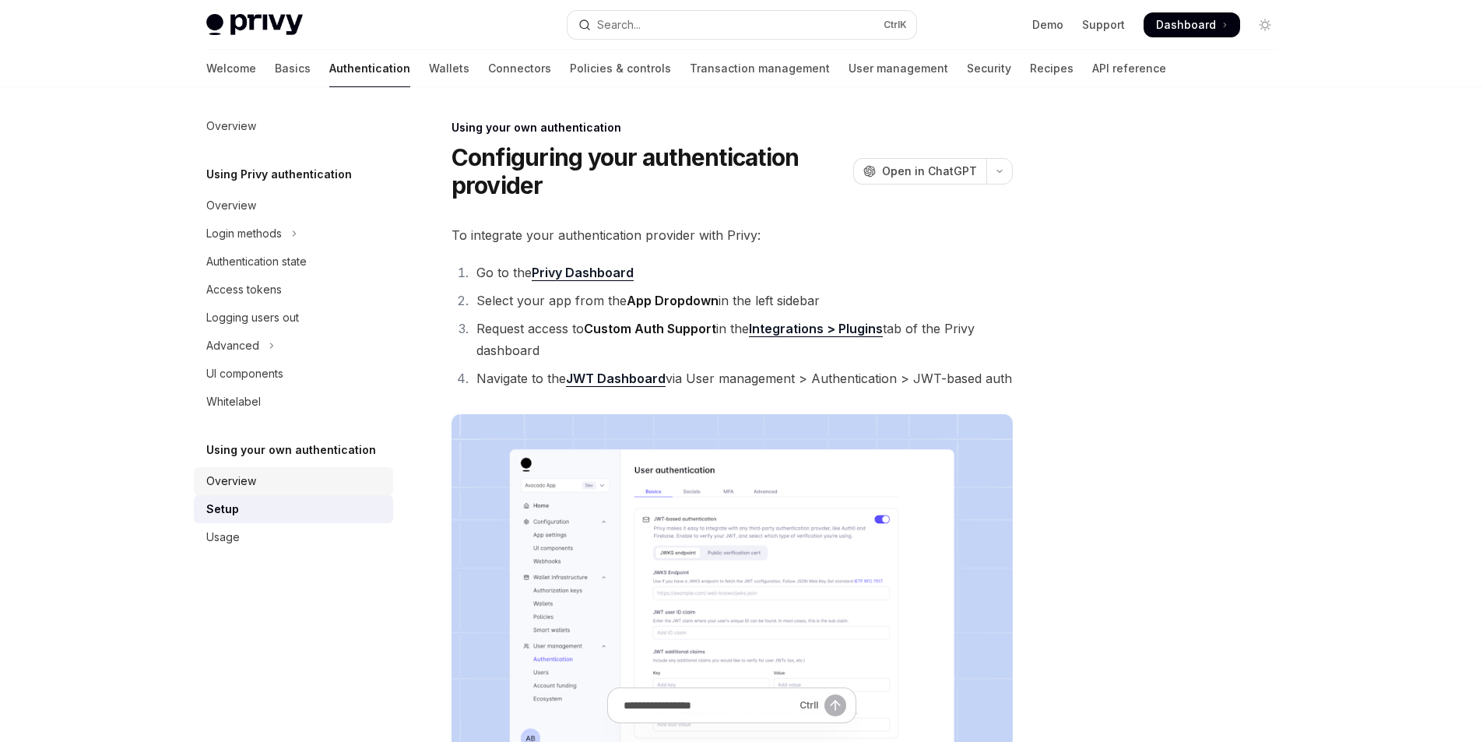
click at [234, 484] on div "Overview" at bounding box center [231, 481] width 50 height 19
type textarea "*"
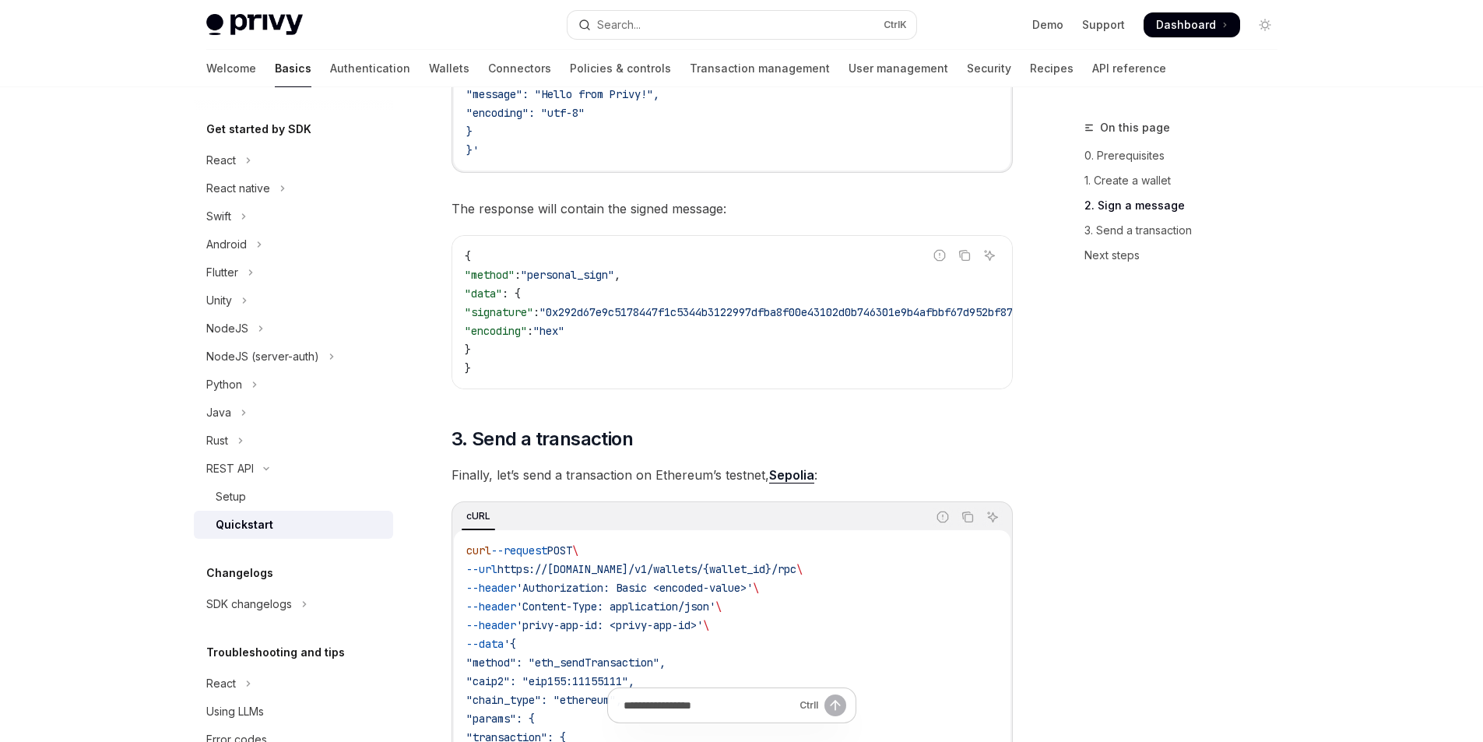
scroll to position [1168, 0]
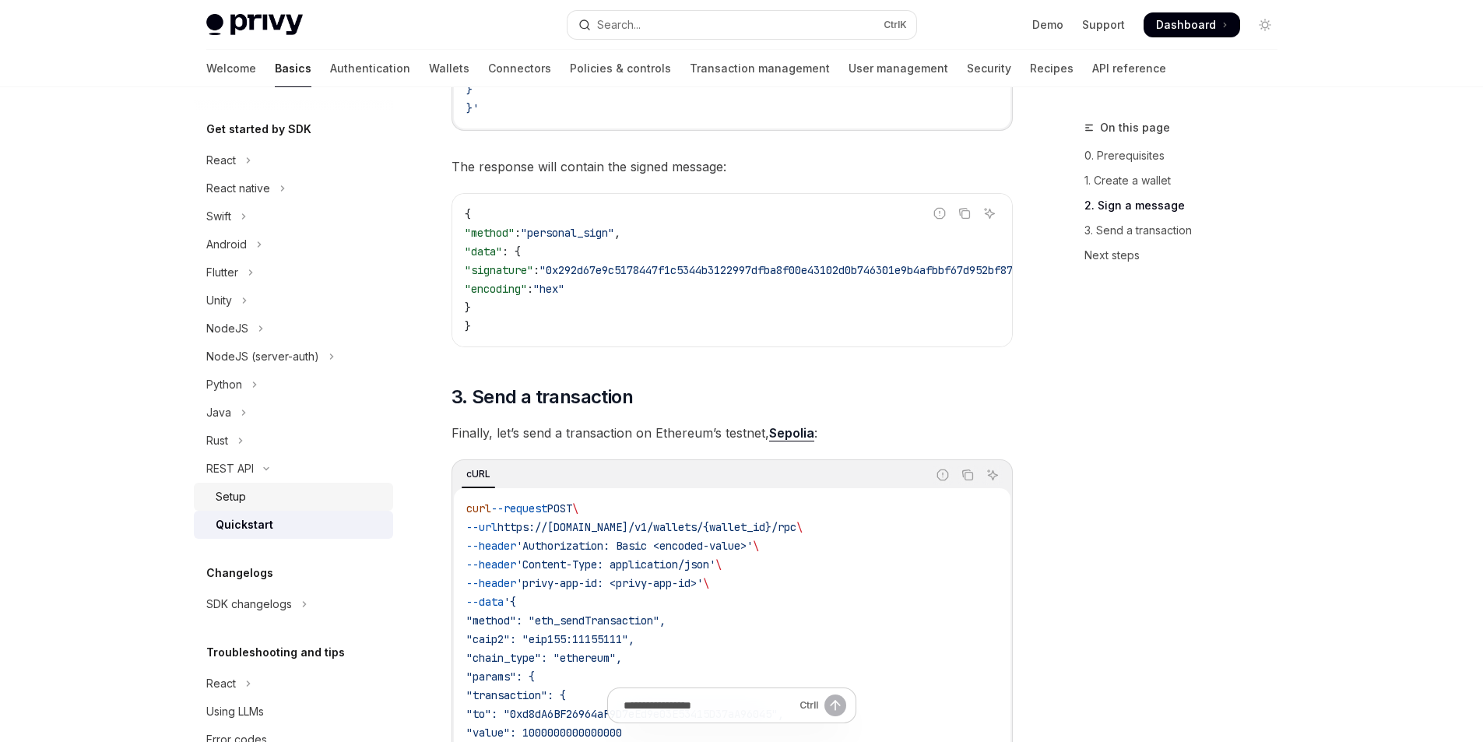
click at [233, 498] on div "Setup" at bounding box center [231, 496] width 30 height 19
type textarea "*"
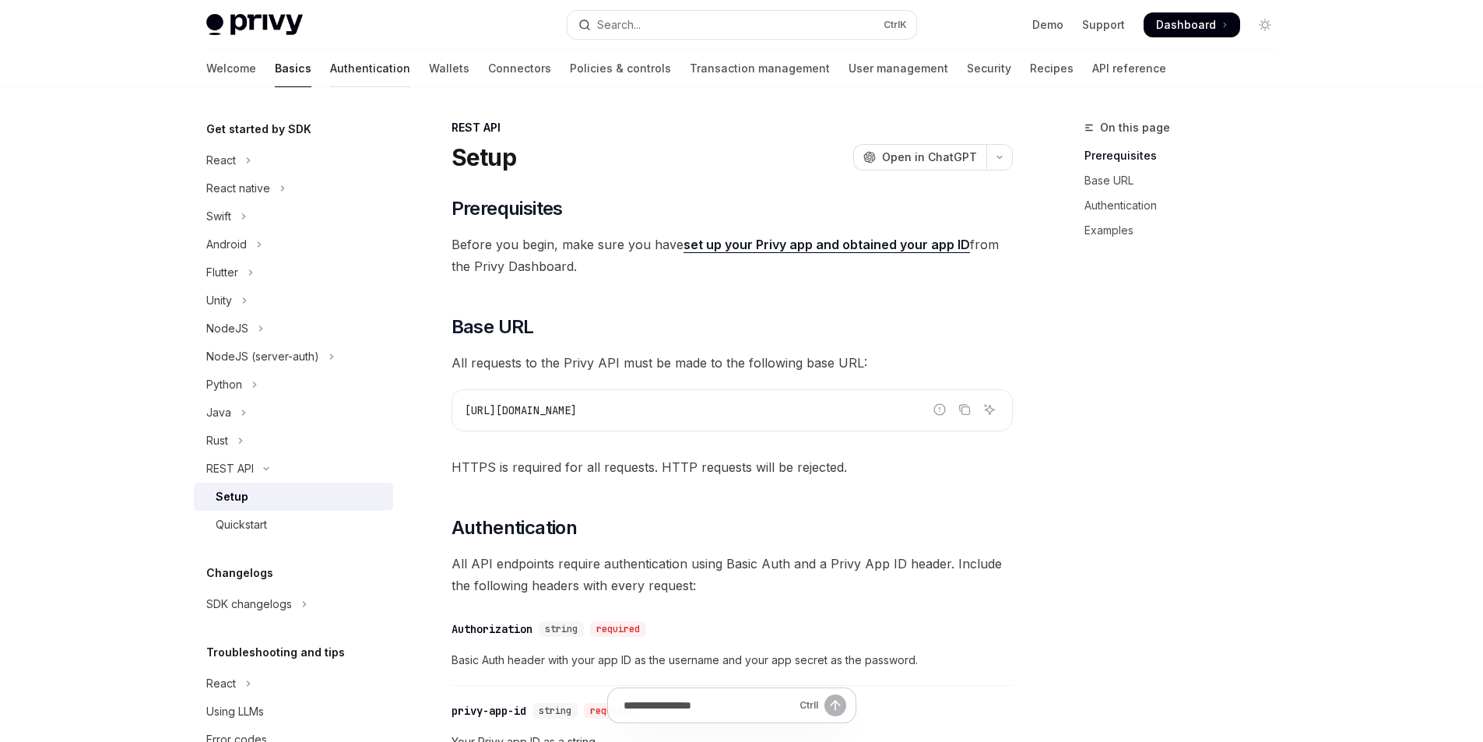
click at [330, 67] on link "Authentication" at bounding box center [370, 68] width 80 height 37
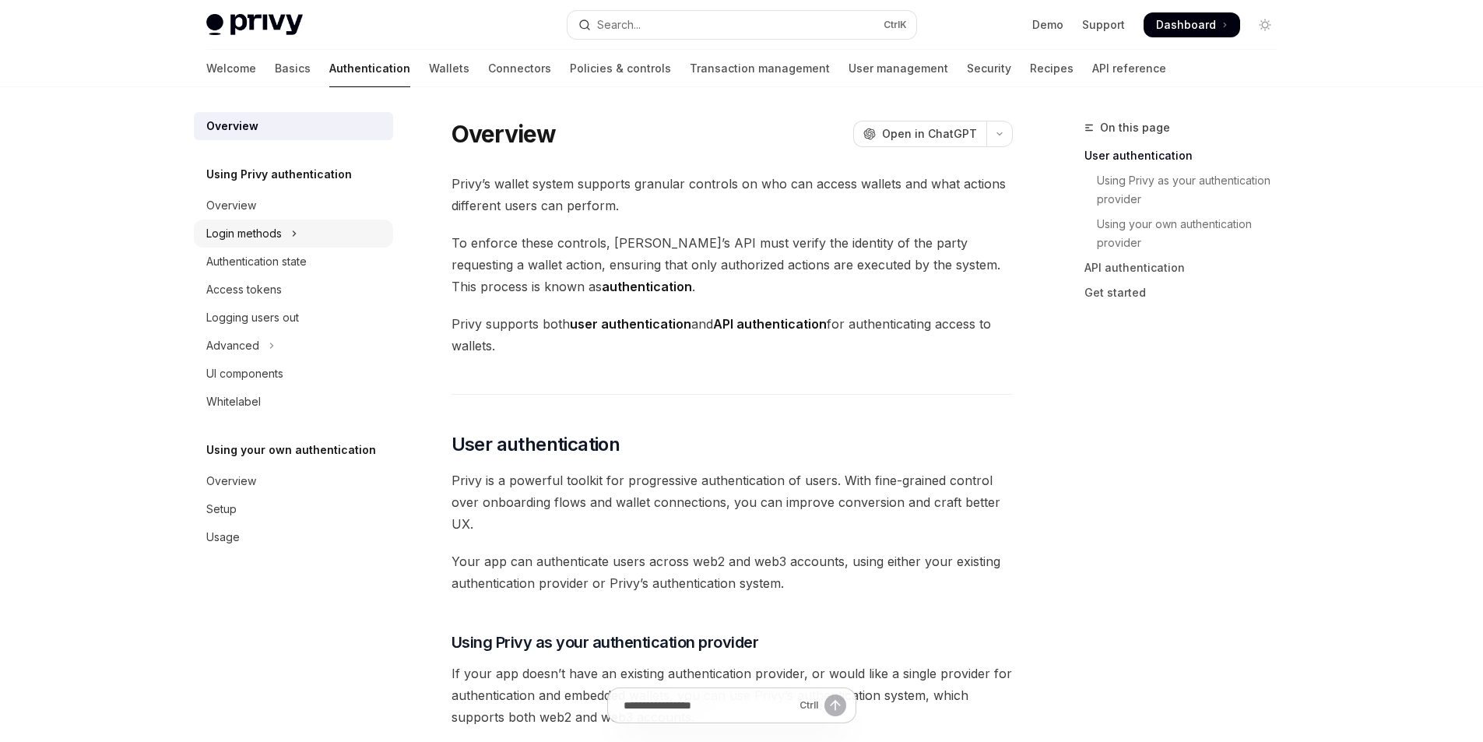
click at [234, 235] on div "Login methods" at bounding box center [244, 233] width 76 height 19
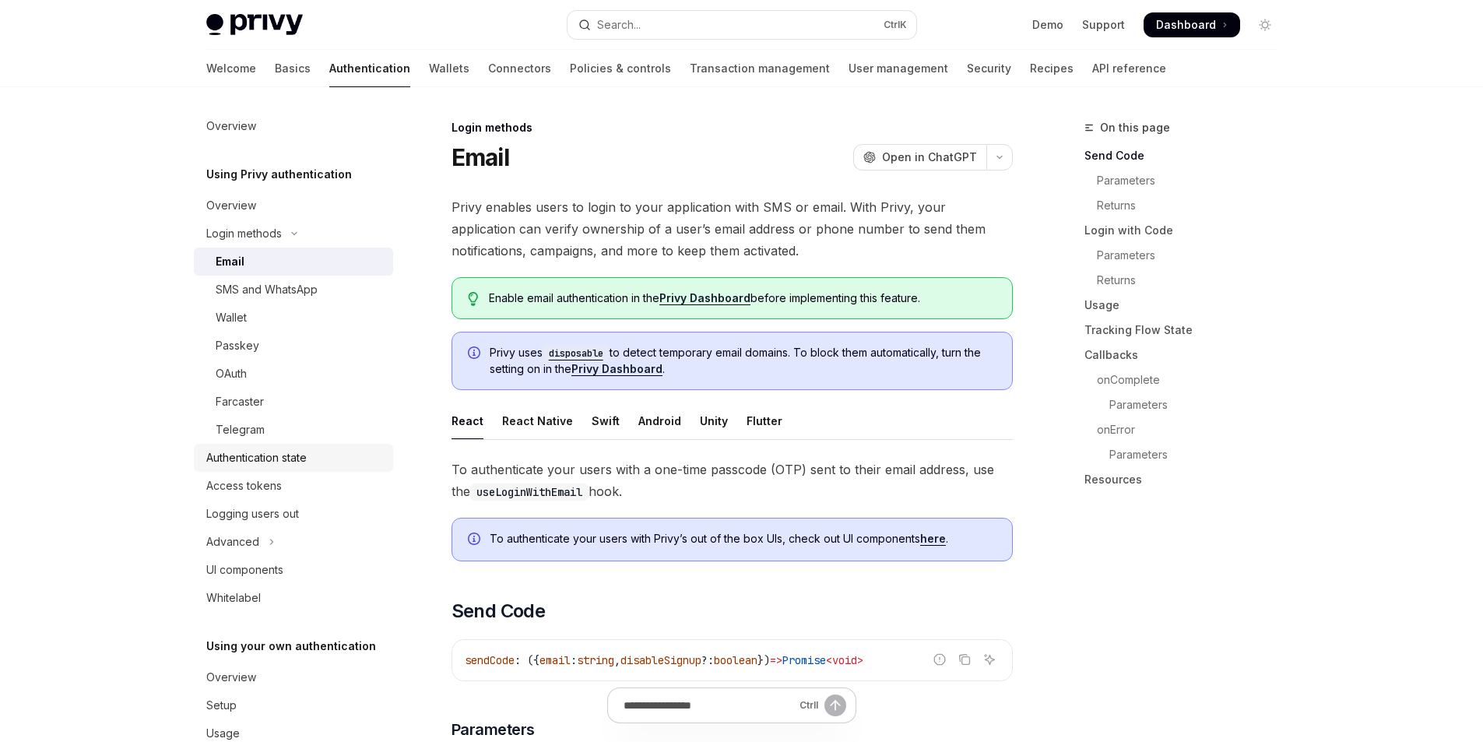
click at [215, 461] on div "Authentication state" at bounding box center [256, 458] width 100 height 19
type textarea "*"
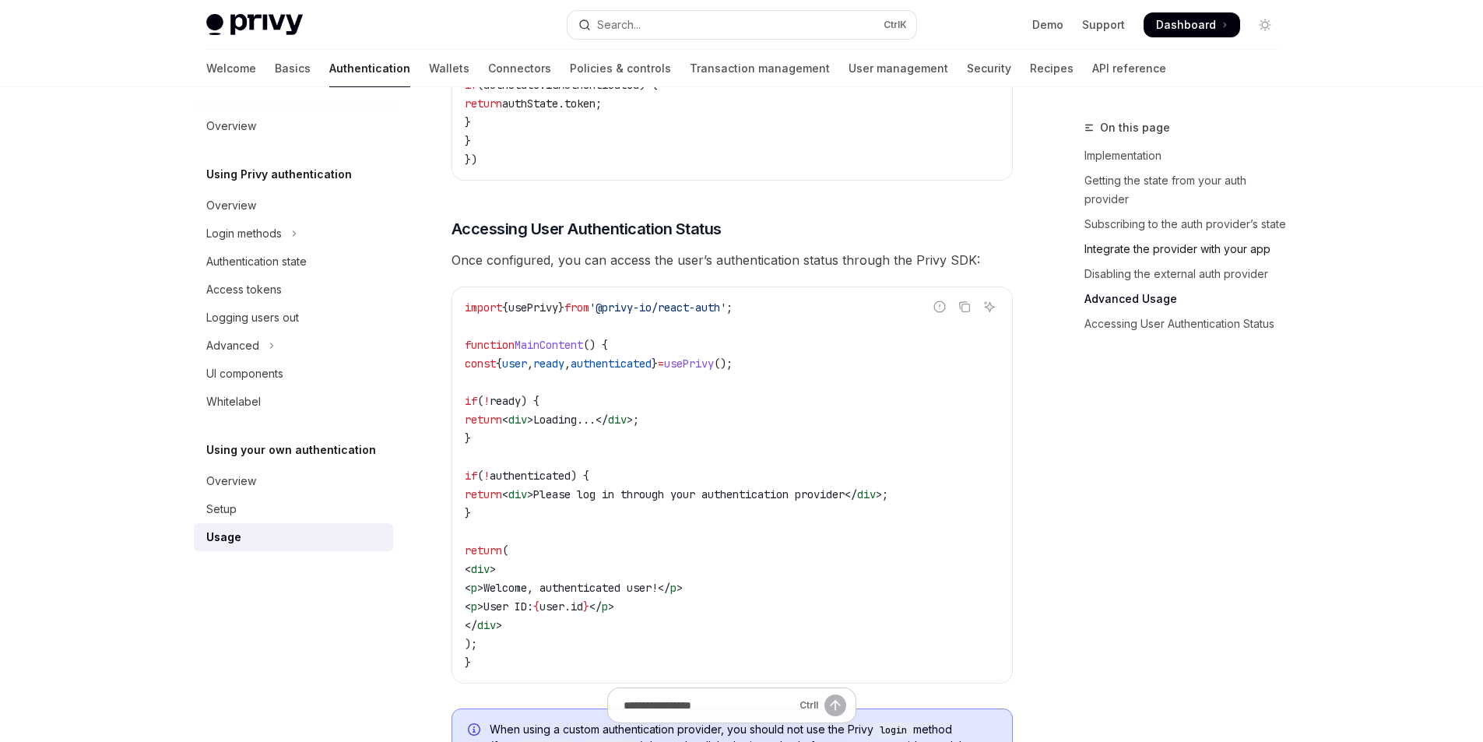
scroll to position [2550, 0]
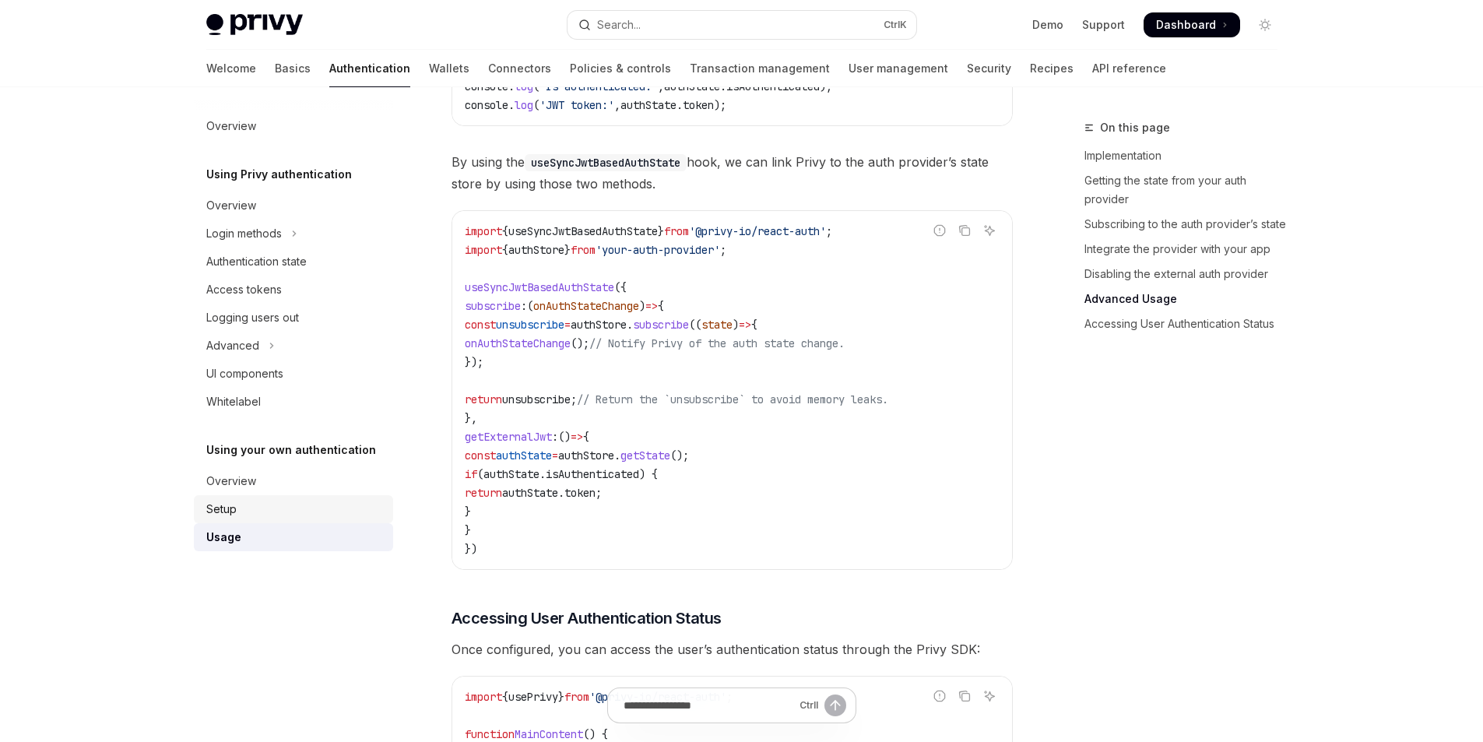
click at [283, 515] on div "Setup" at bounding box center [295, 509] width 178 height 19
type textarea "*"
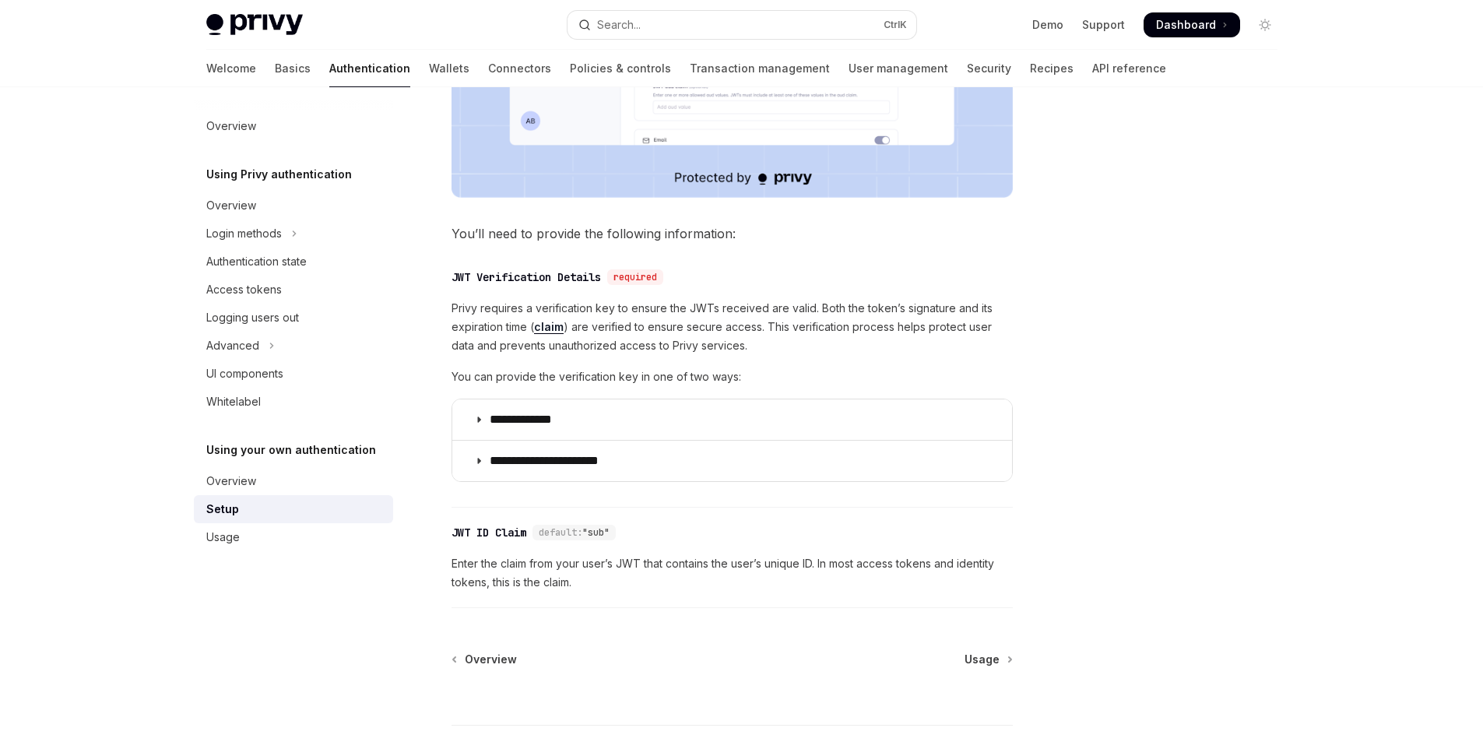
scroll to position [623, 0]
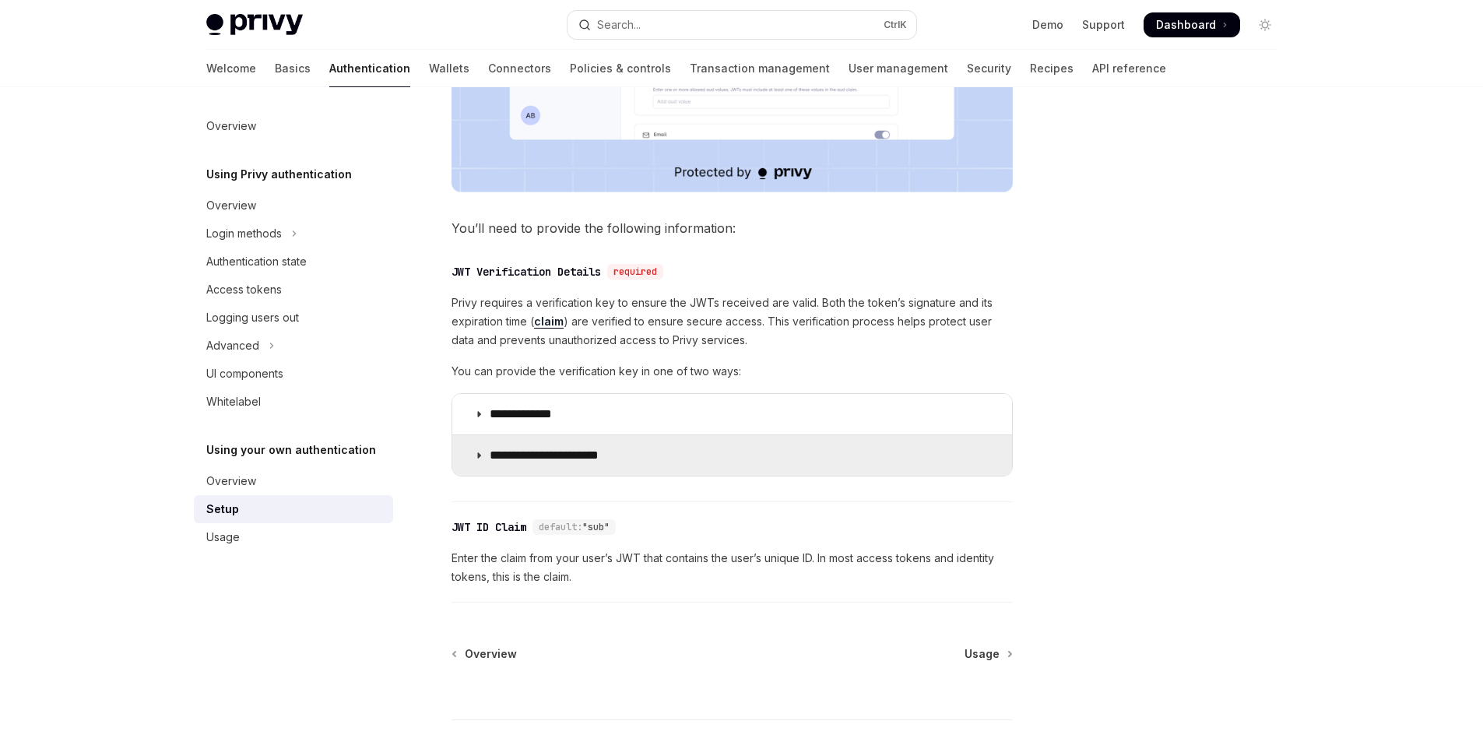
click at [513, 463] on summary "**********" at bounding box center [732, 455] width 560 height 40
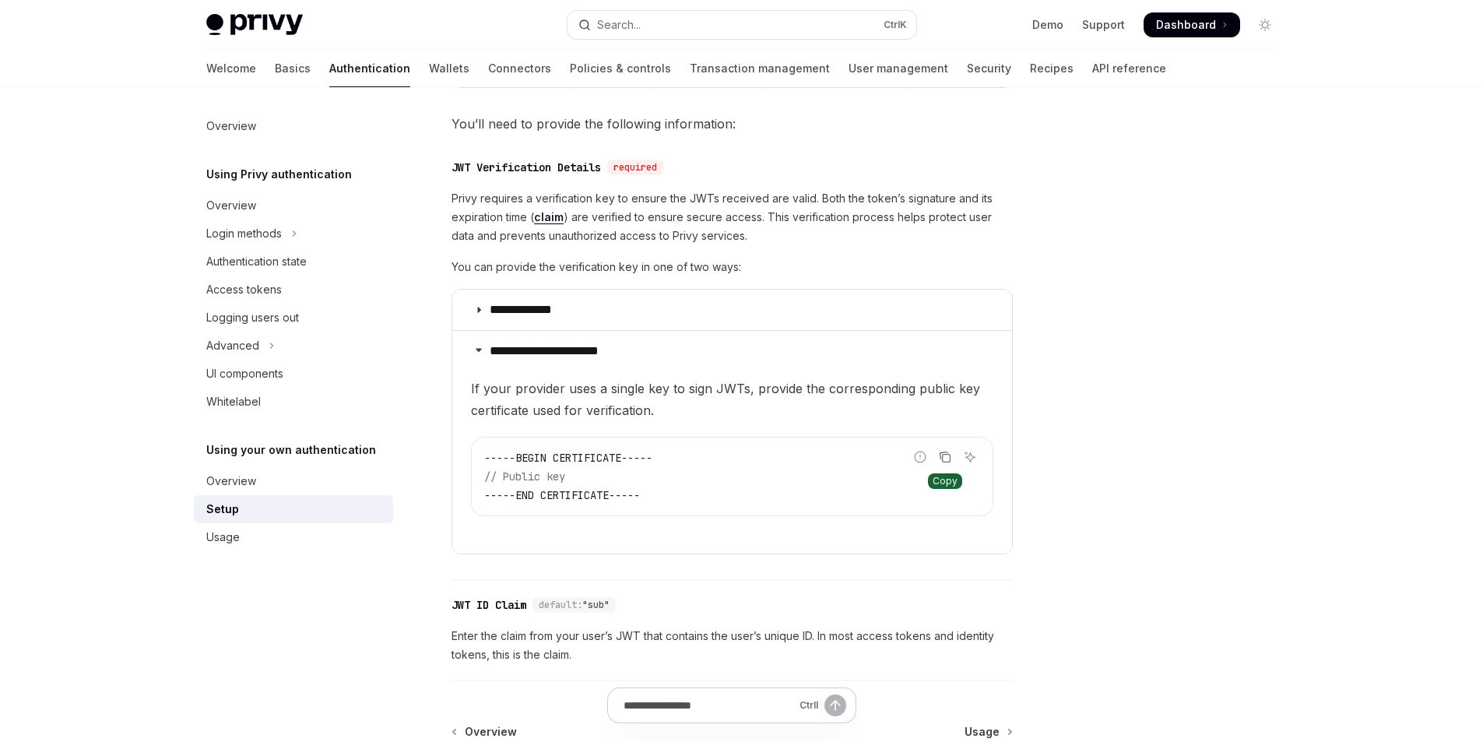
scroll to position [528, 0]
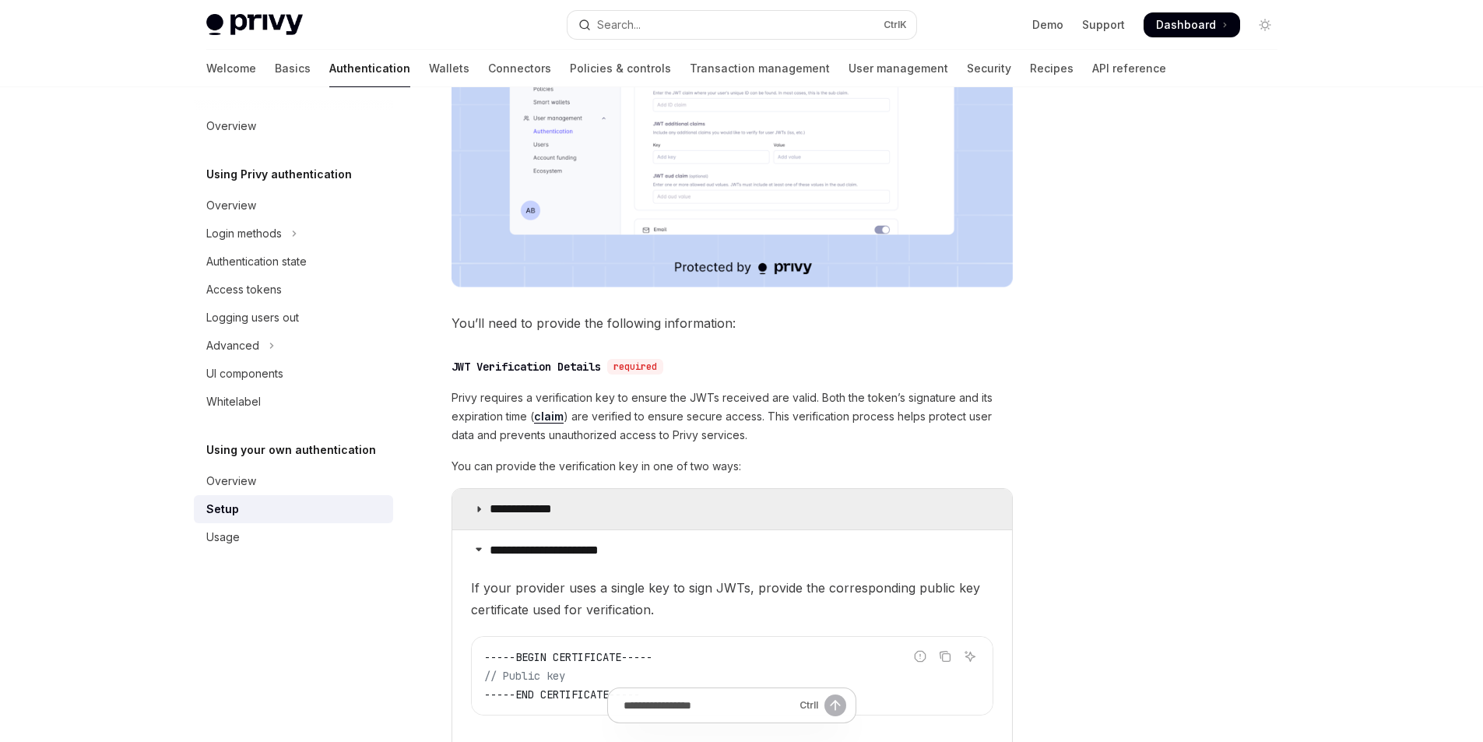
click at [512, 498] on summary "**********" at bounding box center [732, 509] width 560 height 40
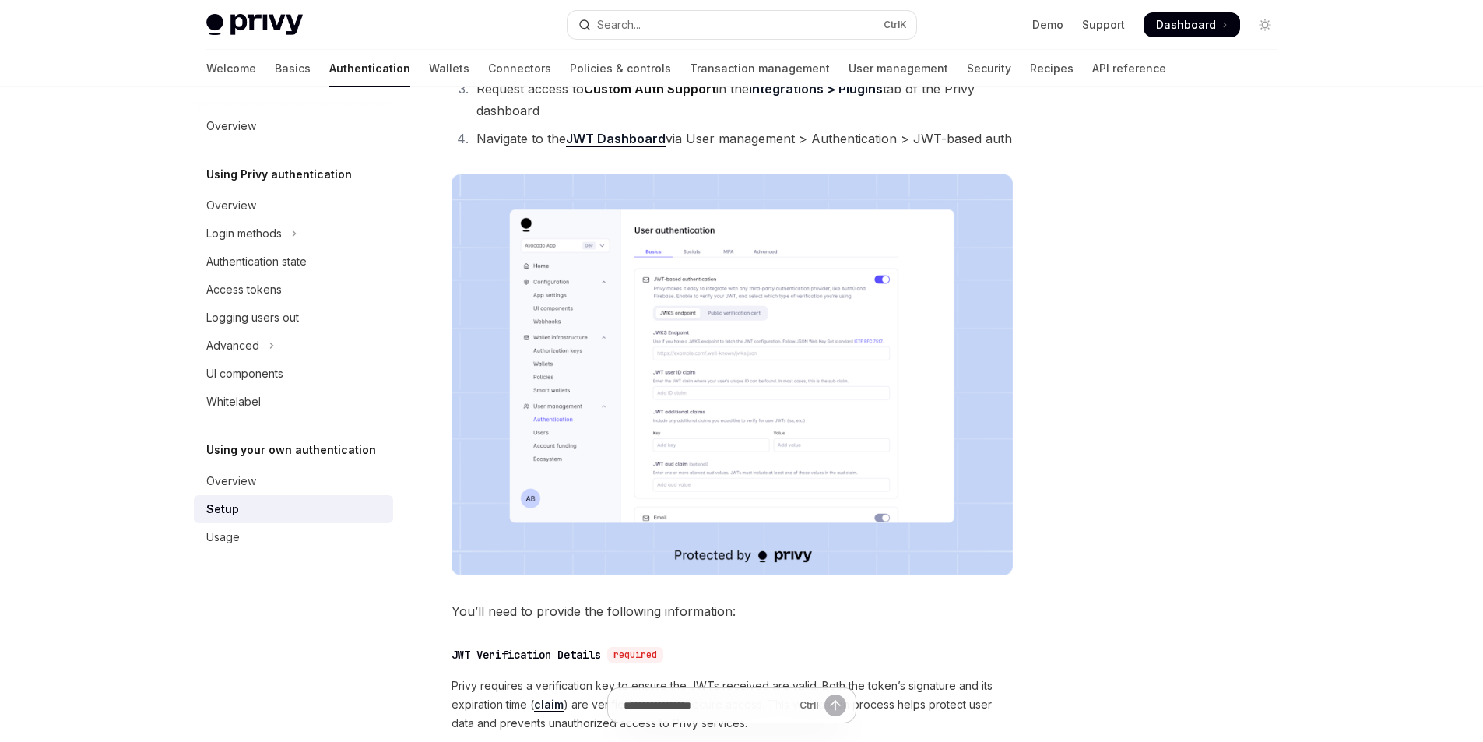
scroll to position [139, 0]
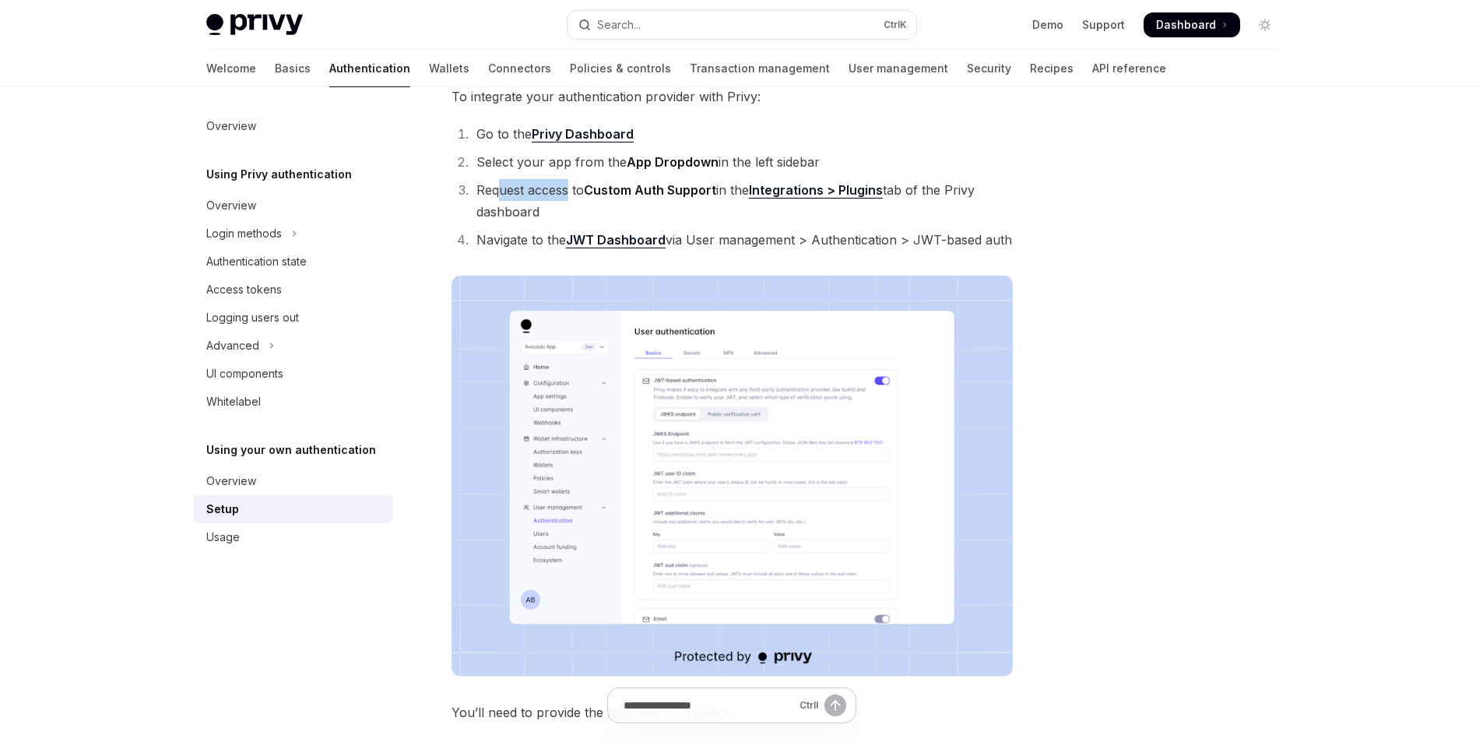
drag, startPoint x: 495, startPoint y: 195, endPoint x: 570, endPoint y: 190, distance: 75.0
click at [570, 190] on li "Request access to Custom Auth Support in the Integrations > Plugins tab of the …" at bounding box center [742, 201] width 541 height 44
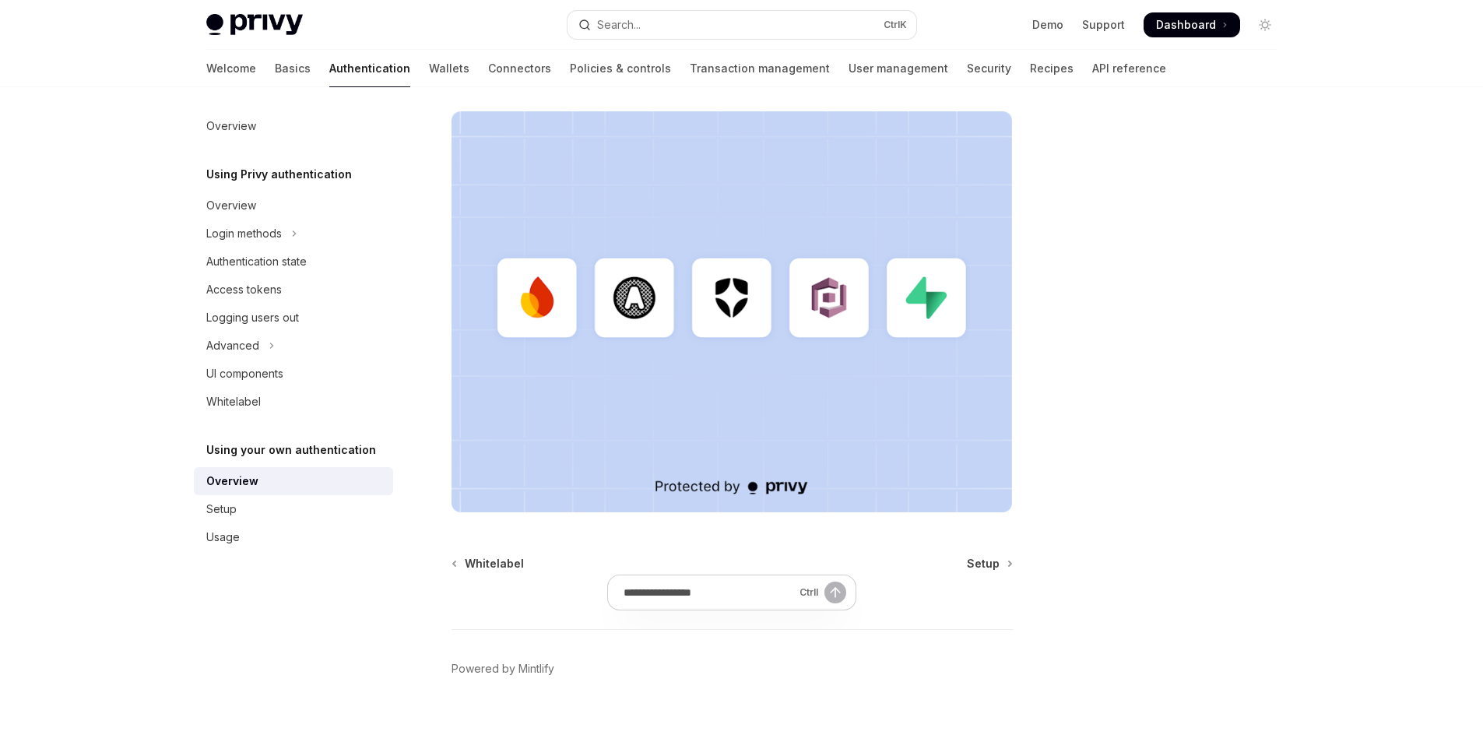
scroll to position [387, 0]
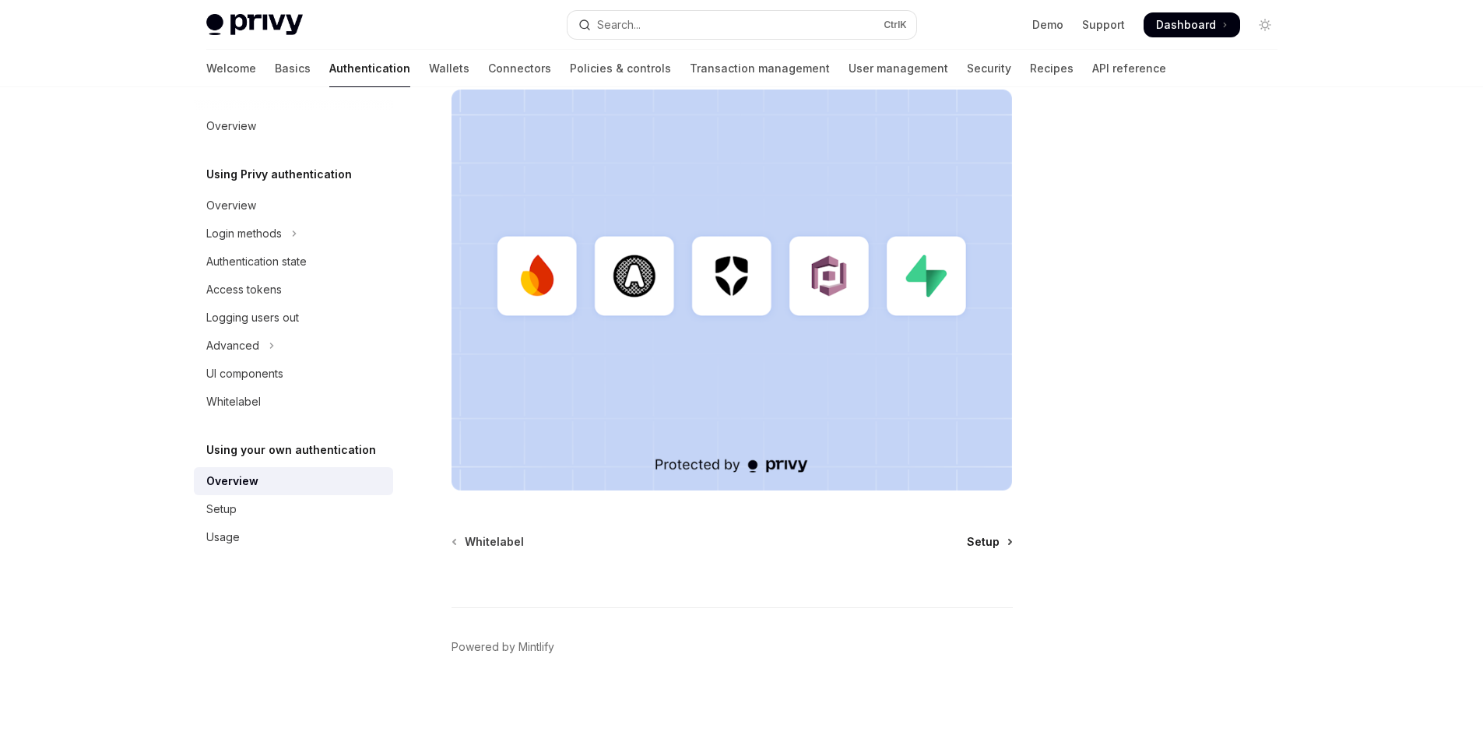
click at [987, 544] on span "Setup" at bounding box center [983, 542] width 33 height 16
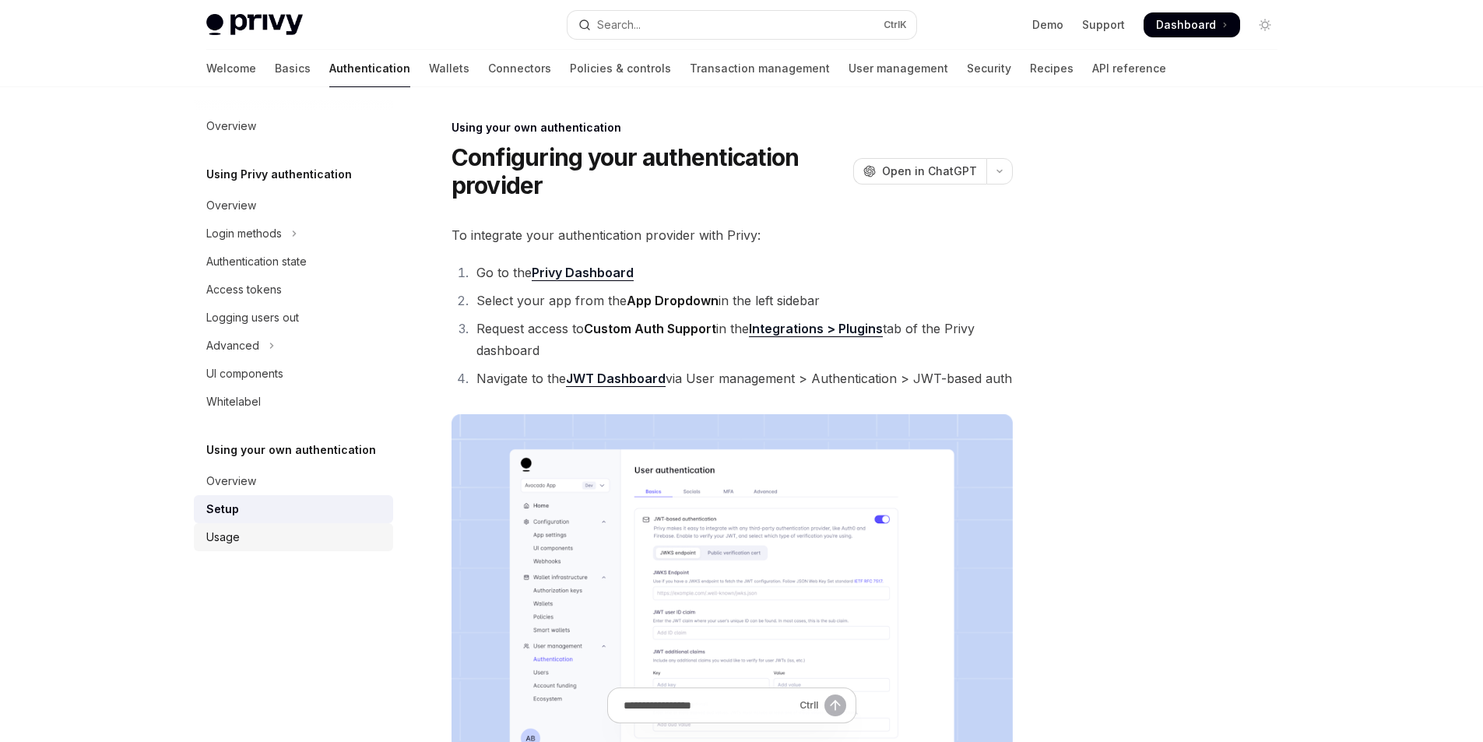
click at [208, 530] on div "Usage" at bounding box center [222, 537] width 33 height 19
type textarea "*"
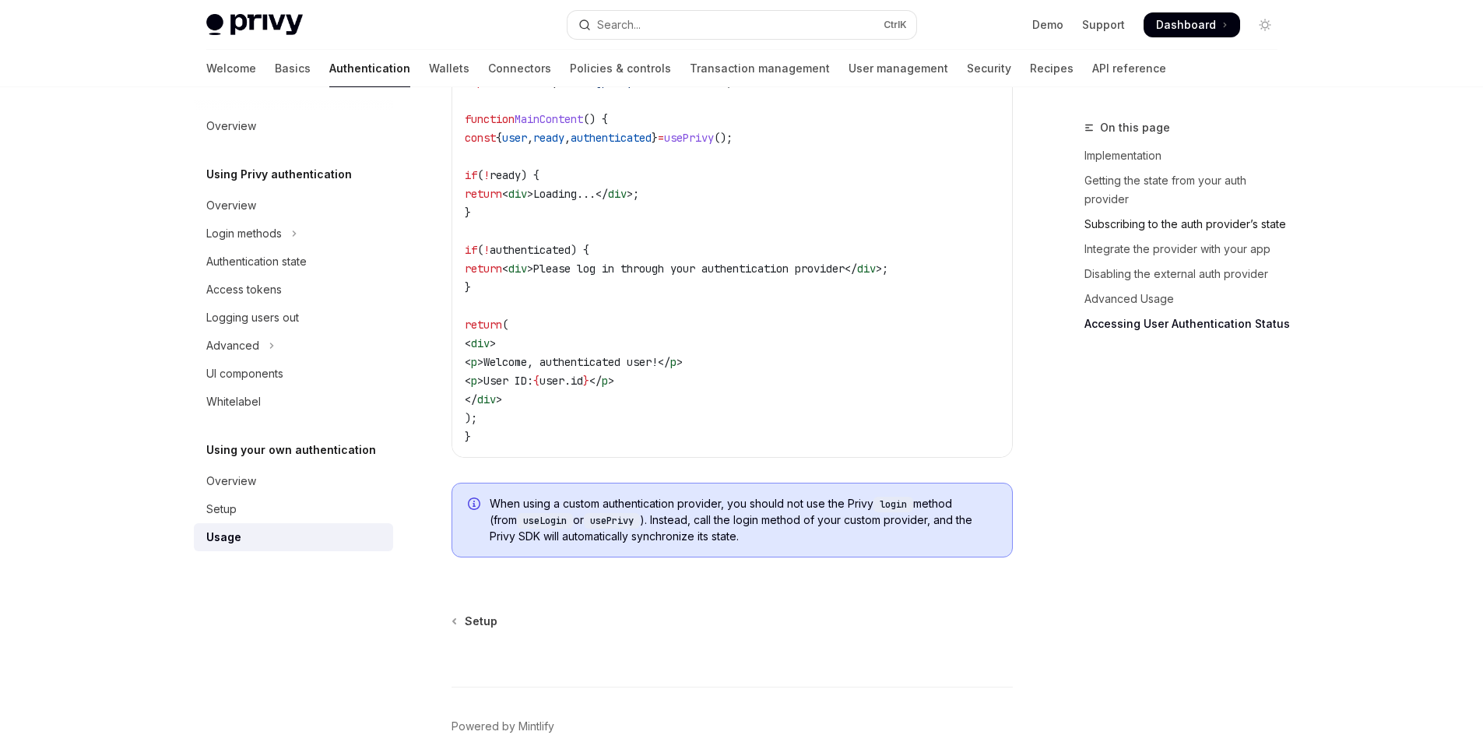
scroll to position [3193, 0]
